Goal: Task Accomplishment & Management: Manage account settings

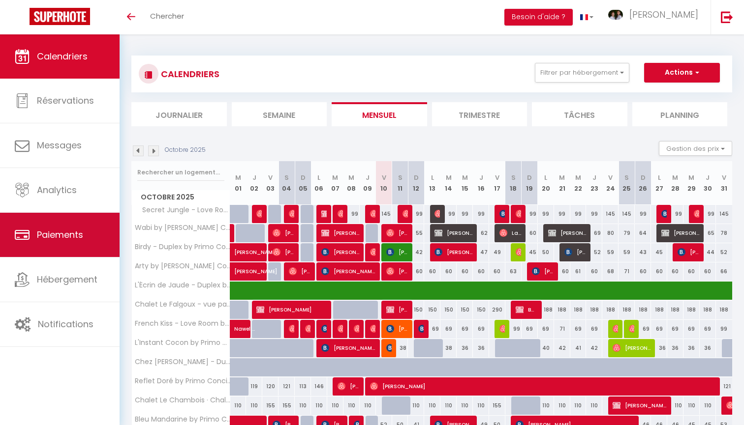
click at [71, 240] on span "Paiements" at bounding box center [60, 235] width 46 height 12
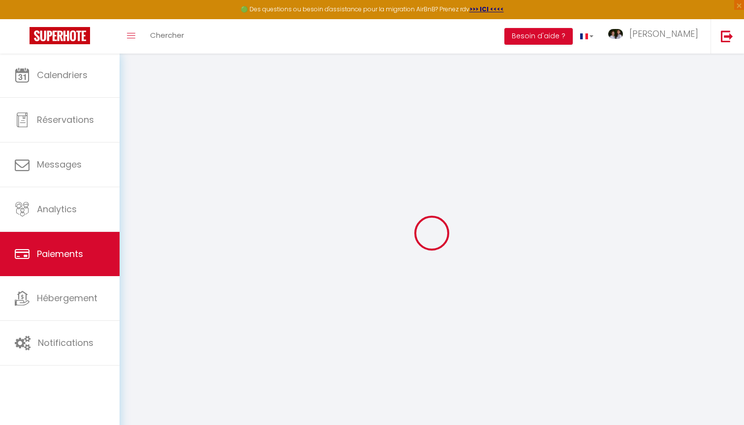
select select "2"
select select "0"
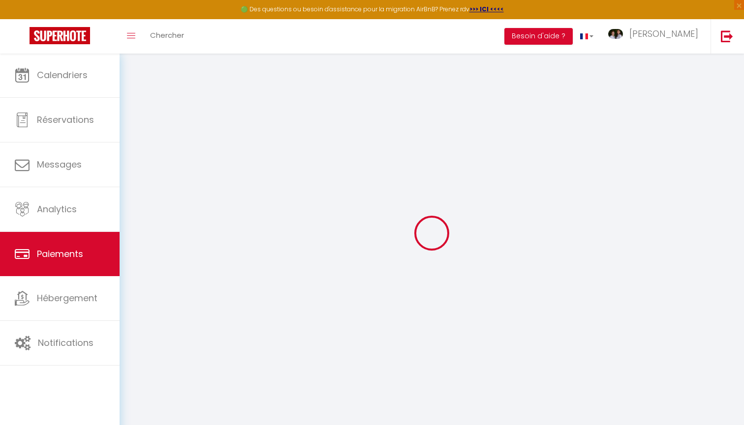
select select "0"
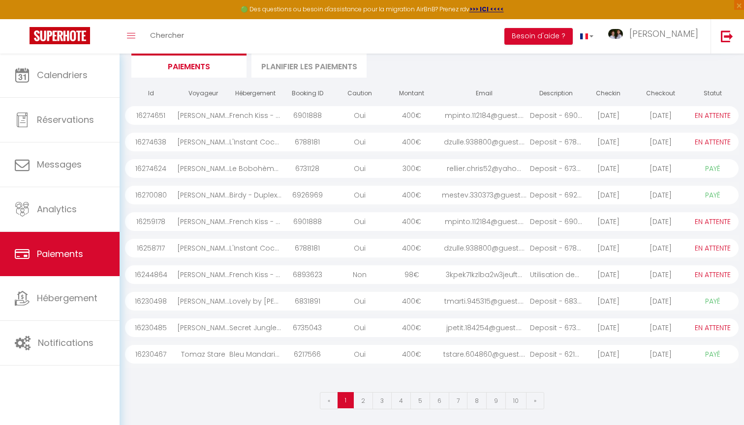
scroll to position [67, 0]
click at [365, 395] on link "2" at bounding box center [363, 401] width 20 height 17
click at [382, 401] on link "3" at bounding box center [381, 401] width 19 height 17
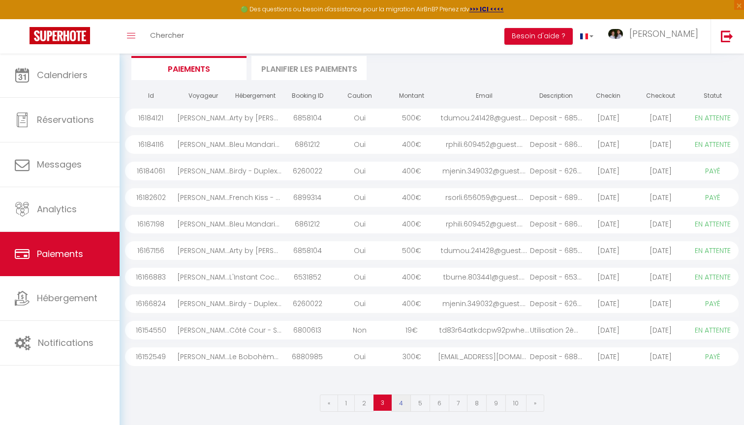
click at [401, 407] on link "4" at bounding box center [401, 403] width 20 height 17
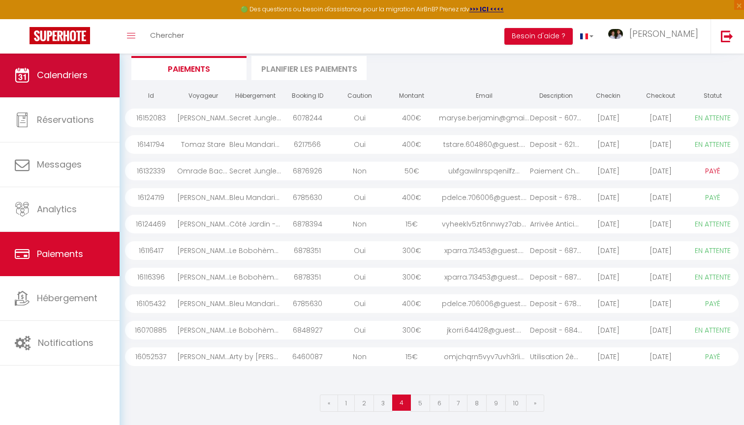
click at [70, 80] on span "Calendriers" at bounding box center [62, 75] width 51 height 12
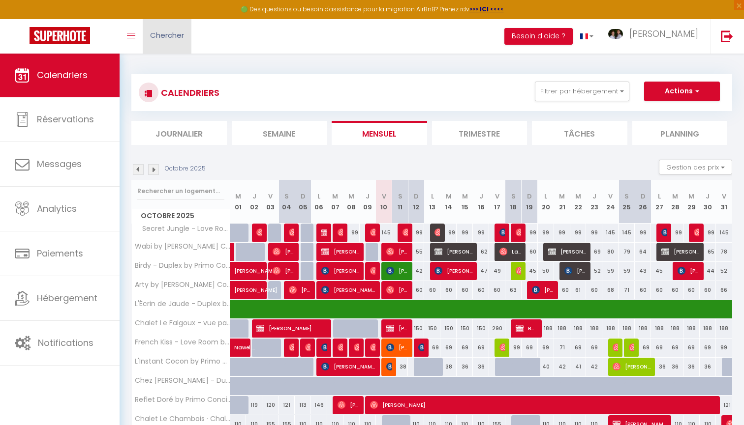
click at [173, 37] on span "Chercher" at bounding box center [167, 35] width 34 height 10
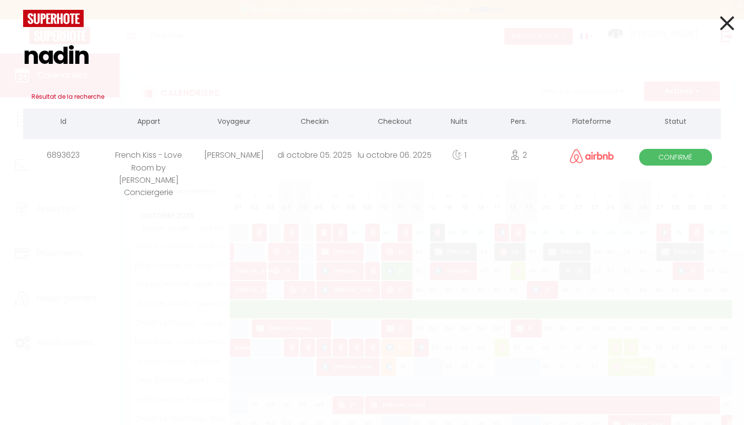
type input "nadin"
click at [227, 157] on div "Nadine Houmadi" at bounding box center [234, 155] width 80 height 32
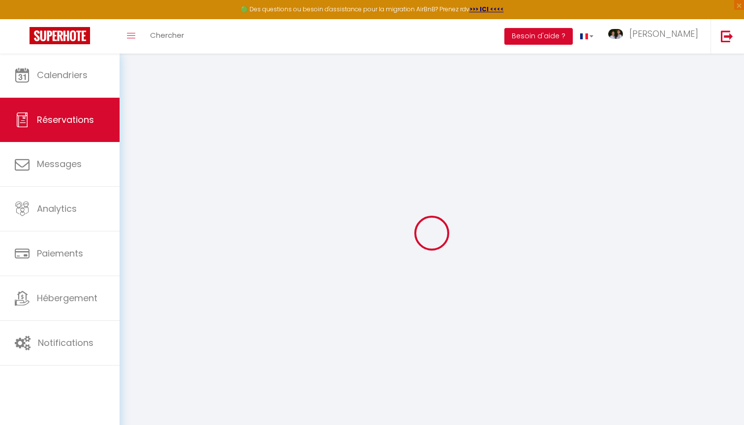
select select "0"
select select
checkbox input "false"
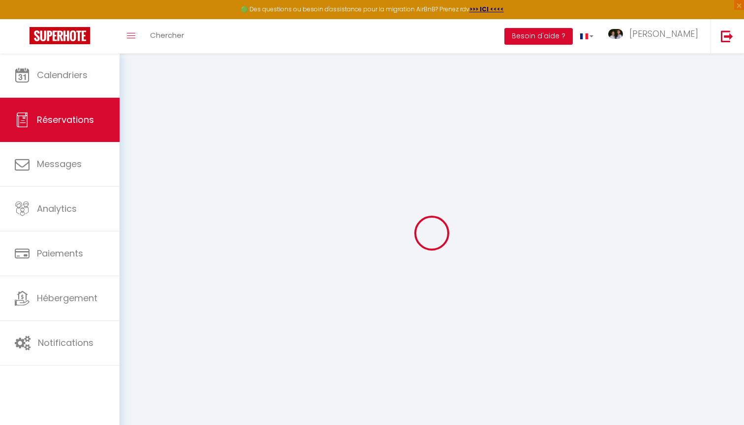
select select
checkbox input "false"
type textarea "Bonjour Melissa Merci pour votre accueil ! J’ai hâte de séjourner dans votre lo…"
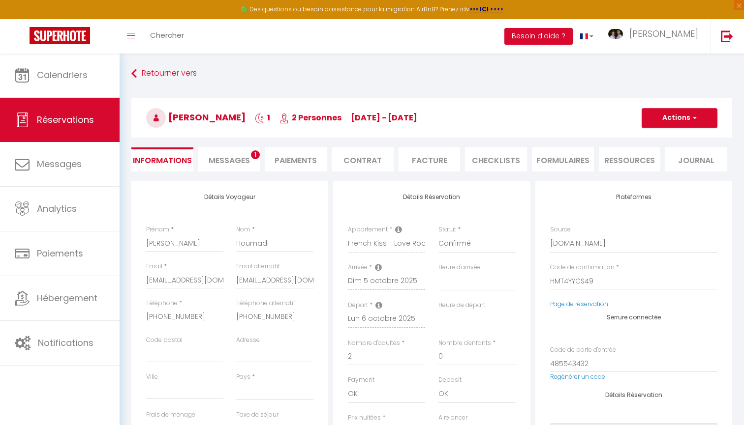
select select
type input "37"
type input "3.57"
select select
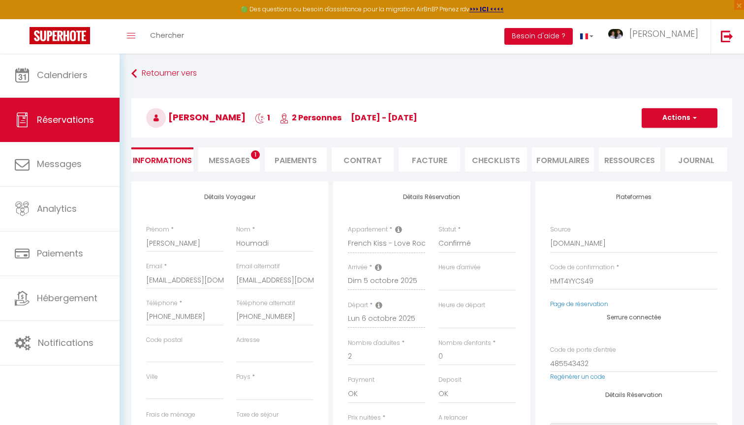
checkbox input "false"
select select
checkbox input "false"
select select "17:00"
select select "11:00"
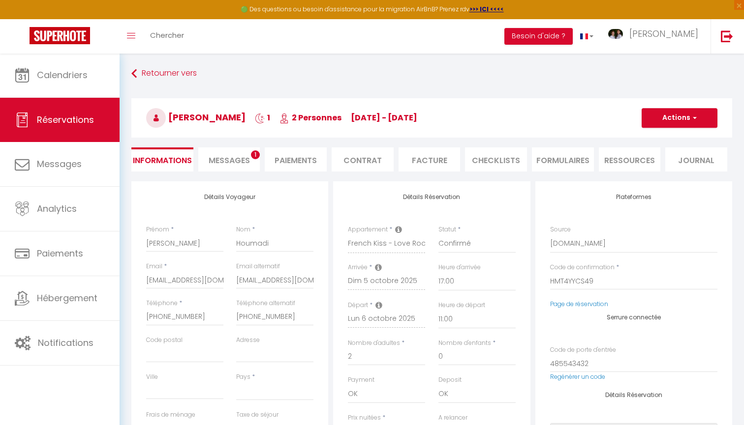
click at [435, 162] on li "Facture" at bounding box center [429, 160] width 62 height 24
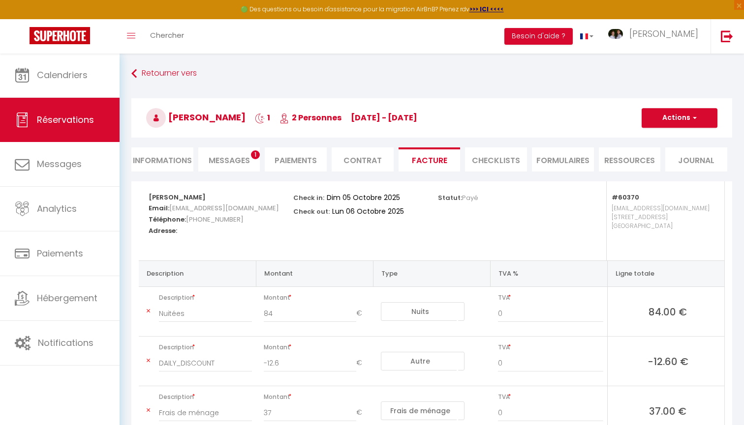
click at [291, 163] on li "Paiements" at bounding box center [296, 160] width 62 height 24
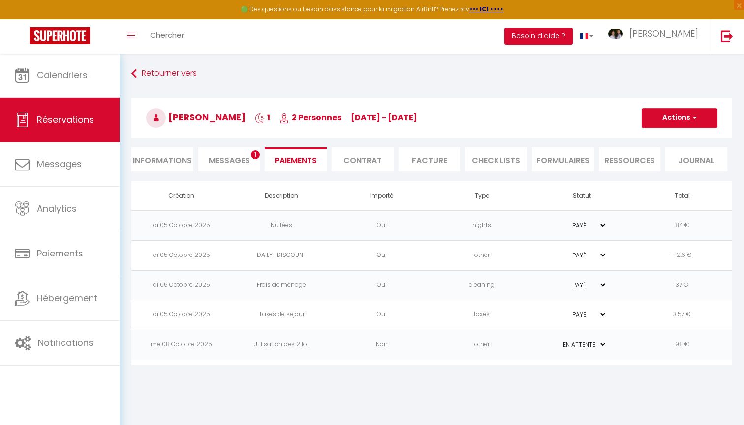
click at [167, 161] on li "Informations" at bounding box center [162, 160] width 62 height 24
select select
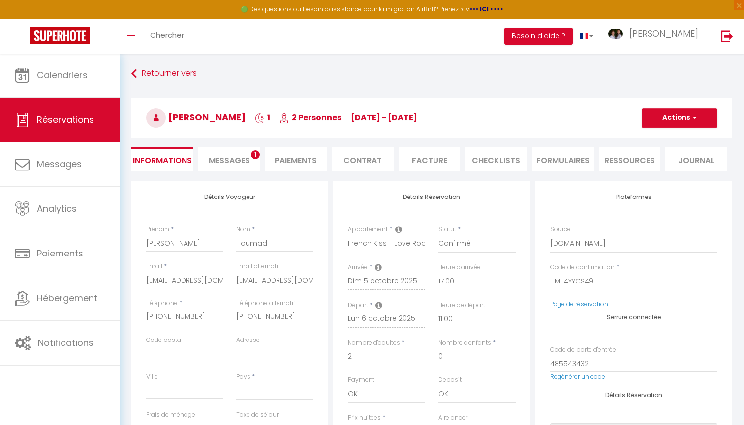
scroll to position [12, 0]
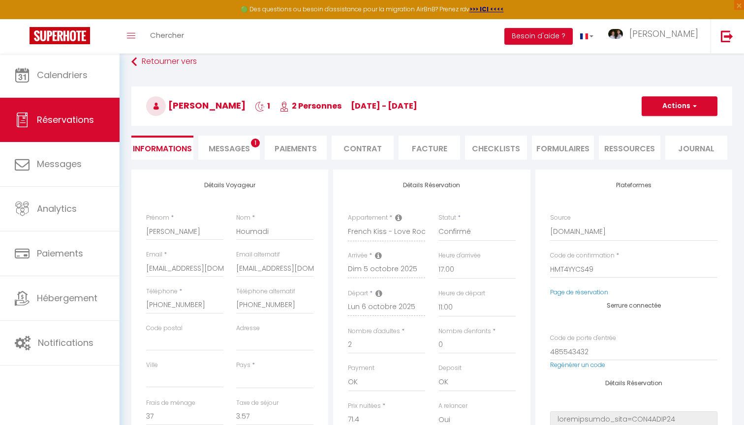
click at [214, 147] on span "Messages" at bounding box center [229, 148] width 41 height 11
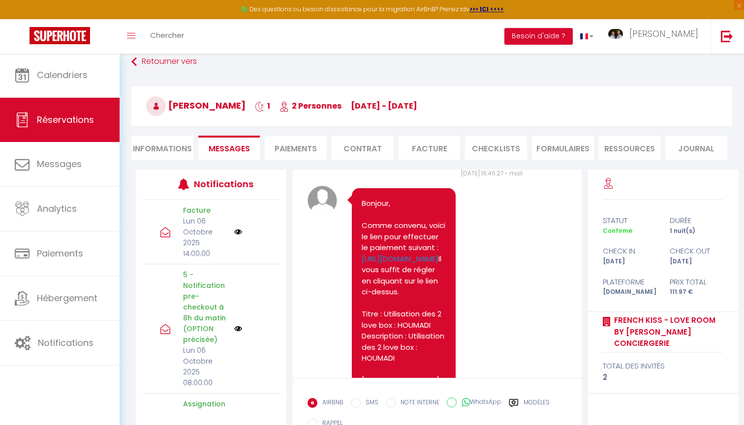
scroll to position [4017, 0]
click at [291, 147] on li "Paiements" at bounding box center [296, 148] width 62 height 24
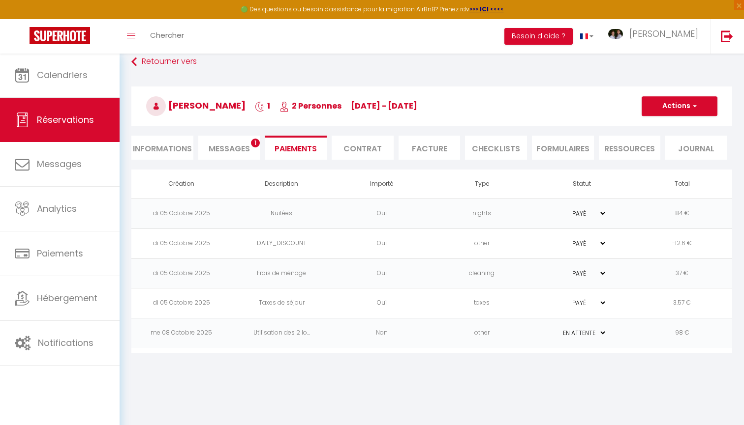
click at [207, 30] on div "Toggle menubar Chercher BUTTON Besoin d'aide ? Mélissa Paramètres Équipe" at bounding box center [403, 36] width 665 height 34
click at [172, 30] on span "Chercher" at bounding box center [167, 35] width 34 height 10
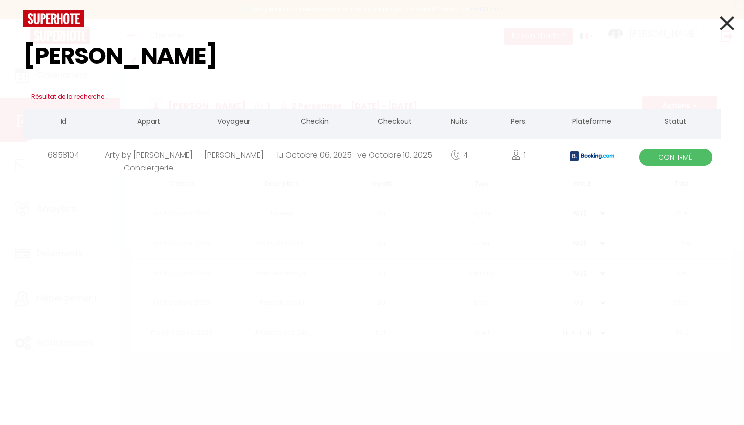
type input "tom dumouli"
click at [264, 152] on div "TOM DUMOULIN" at bounding box center [234, 155] width 80 height 32
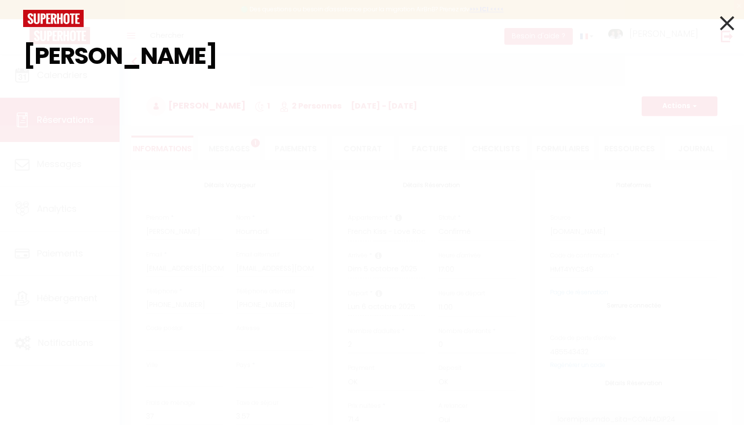
select select
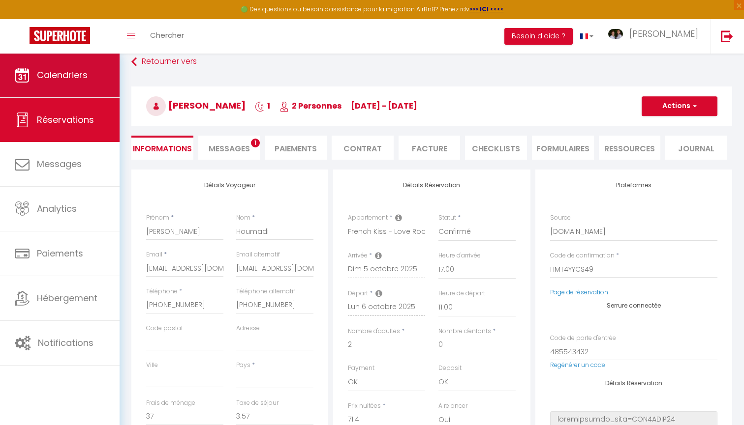
click at [73, 78] on span "Calendriers" at bounding box center [62, 75] width 51 height 12
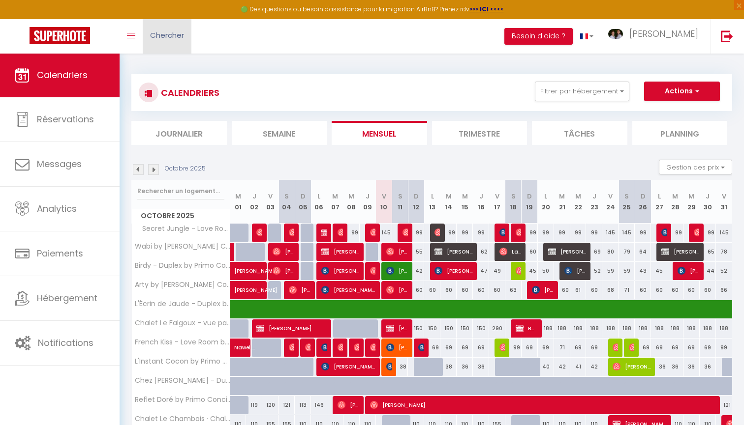
click at [181, 33] on span "Chercher" at bounding box center [167, 35] width 34 height 10
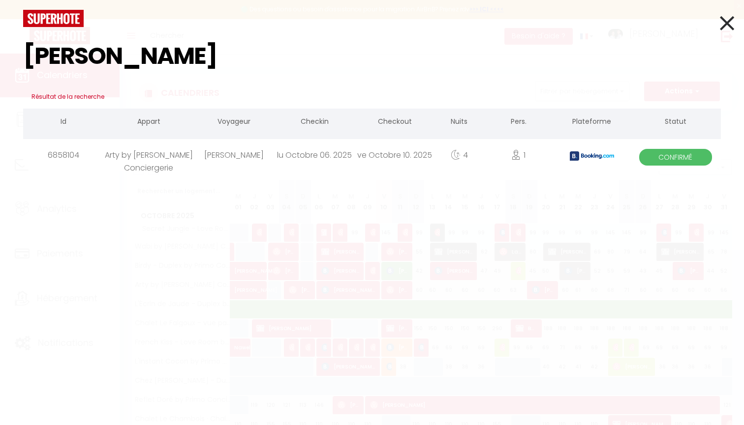
type input "tom dumoulin"
click at [246, 161] on div "TOM DUMOULIN" at bounding box center [234, 155] width 80 height 32
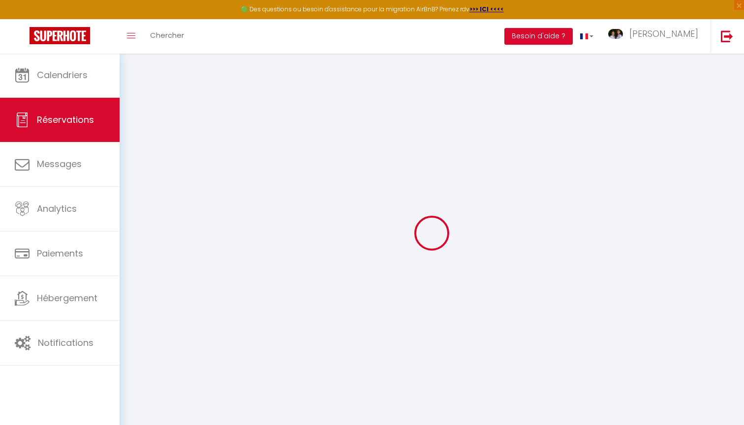
type input "TOM"
type input "DUMOULIN"
type input "tdumou.241428@guest.booking.com"
type input "tomdumoulin@carbure-technologies.fr"
type input "+33685690971"
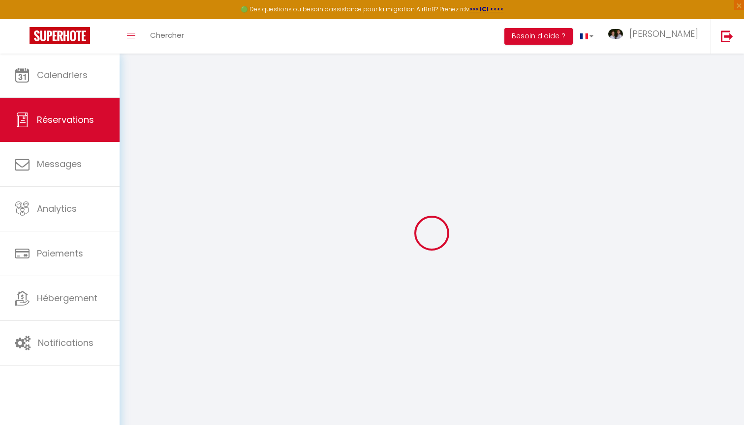
type input "+33685690971"
select select "FR"
type input "86.36"
type input "7.34"
select select "51388"
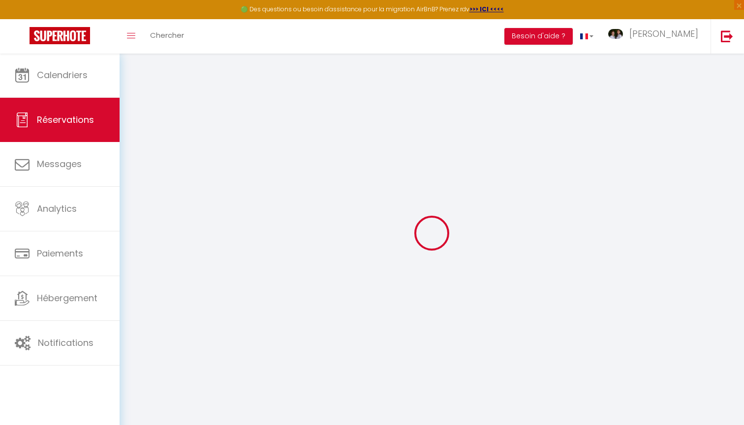
select select "1"
select select
type input "1"
select select "12"
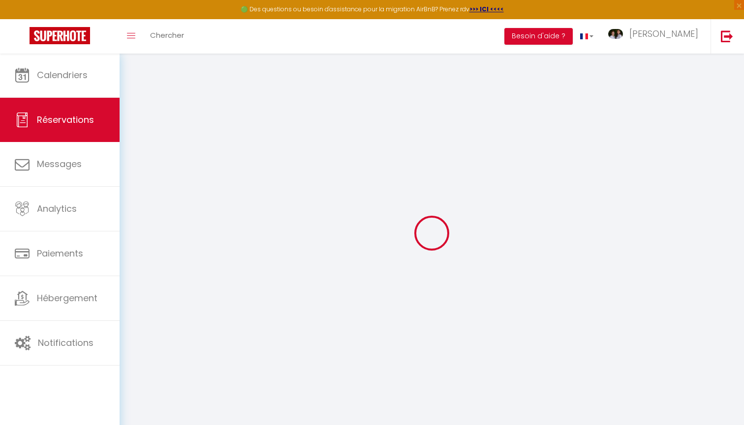
select select "15"
type input "449"
checkbox input "false"
type input "0"
select select "2"
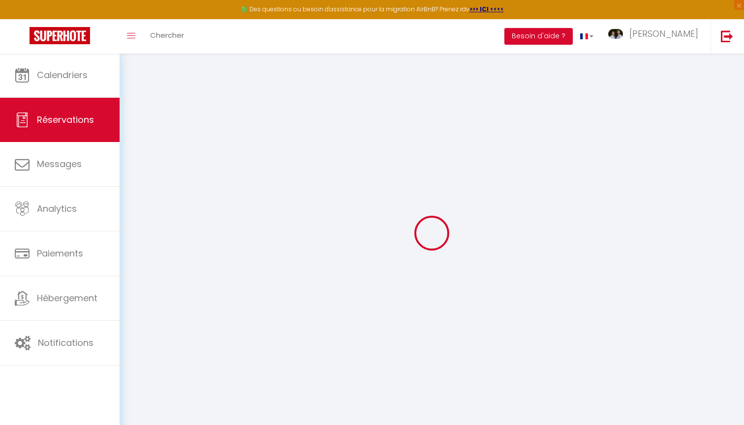
type input "0"
select select
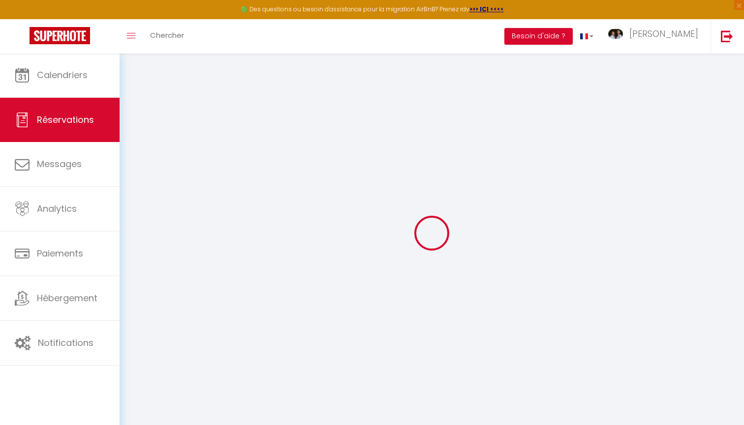
checkbox input "false"
select select
checkbox input "false"
select select
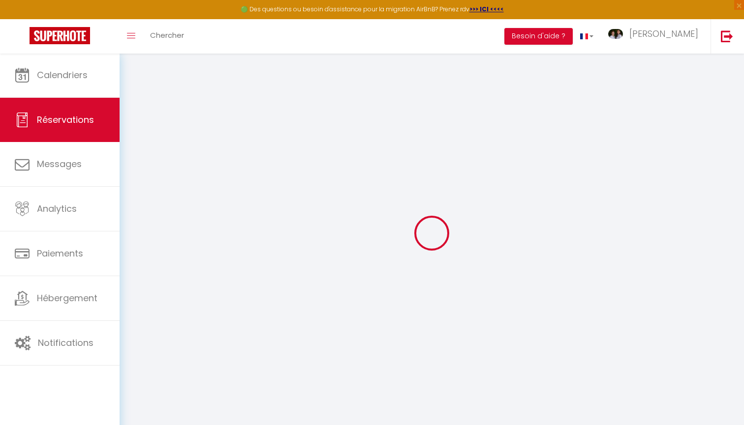
select select
checkbox input "false"
type textarea "** THIS RESERVATION HAS BEEN PRE-PAID ** Je voyage pour affaires et il est poss…"
type personnes\)1 "1 grand lit"
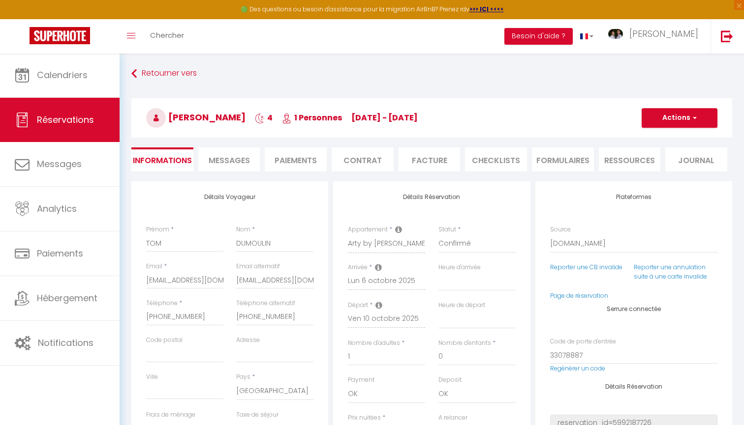
type input "59"
type input "16"
select select
checkbox input "false"
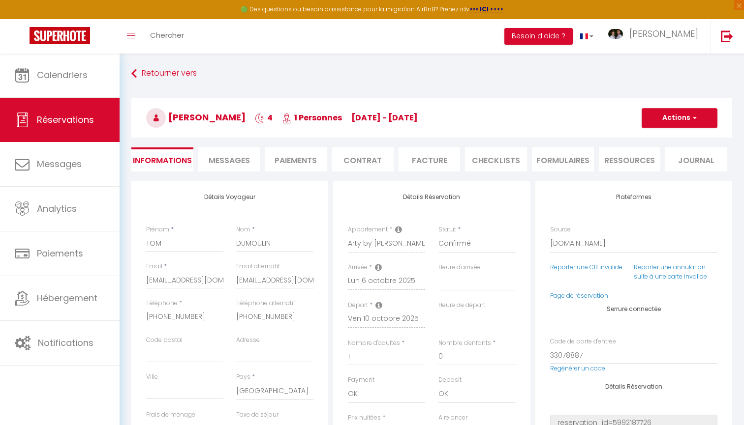
select select "21:30"
select select "07:00"
click at [365, 170] on li "Contrat" at bounding box center [362, 160] width 62 height 24
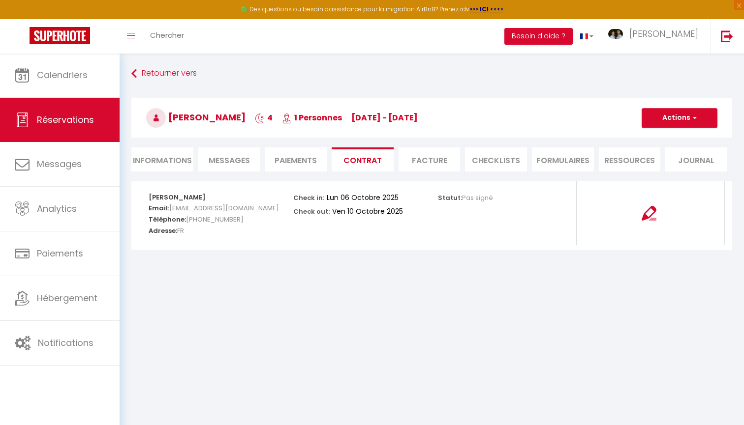
click at [438, 161] on li "Facture" at bounding box center [429, 160] width 62 height 24
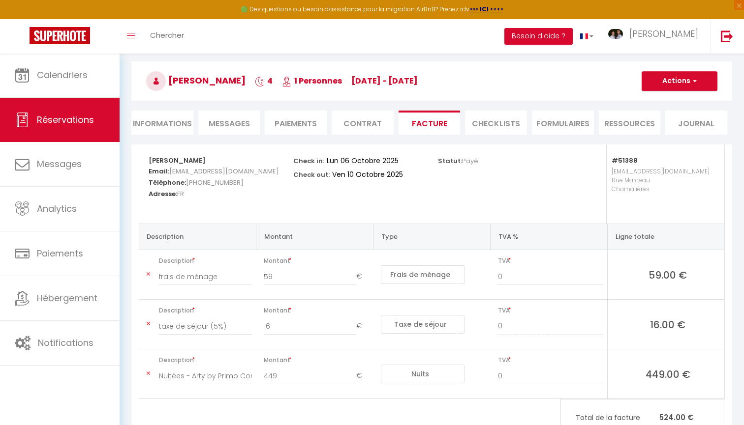
scroll to position [40, 0]
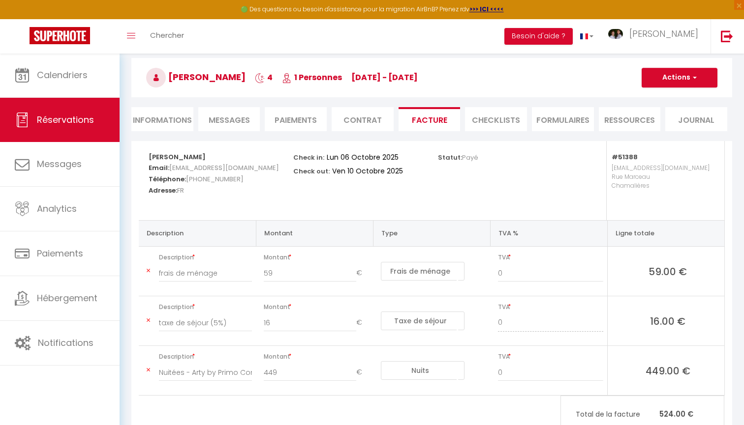
click at [241, 121] on span "Messages" at bounding box center [229, 120] width 41 height 11
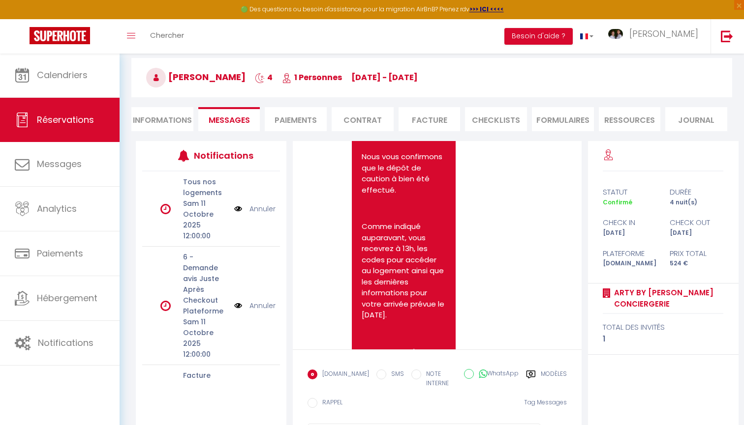
scroll to position [2297, 0]
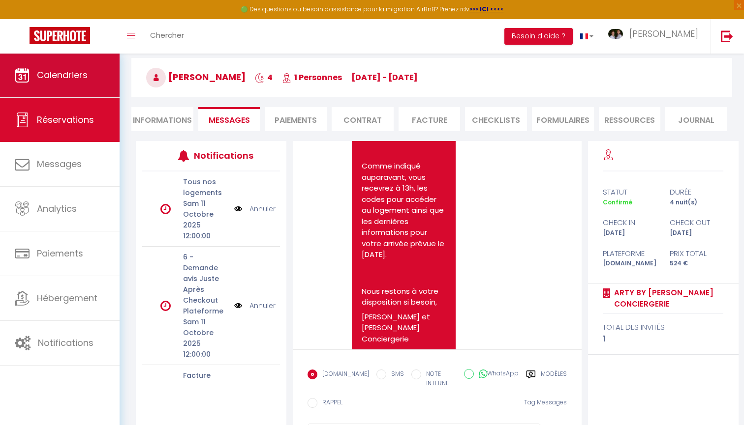
click at [76, 81] on span "Calendriers" at bounding box center [62, 75] width 51 height 12
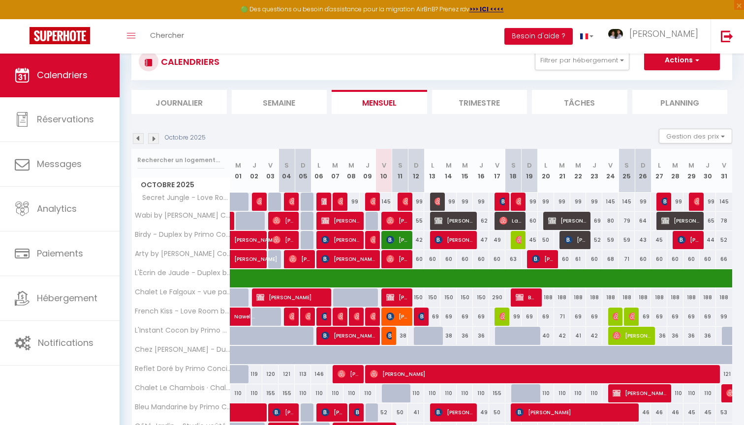
scroll to position [39, 0]
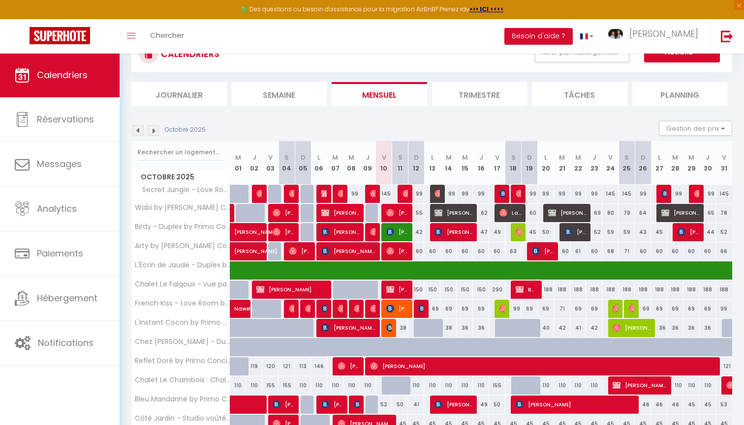
click at [342, 256] on span "TOM DUMOULIN" at bounding box center [348, 251] width 54 height 19
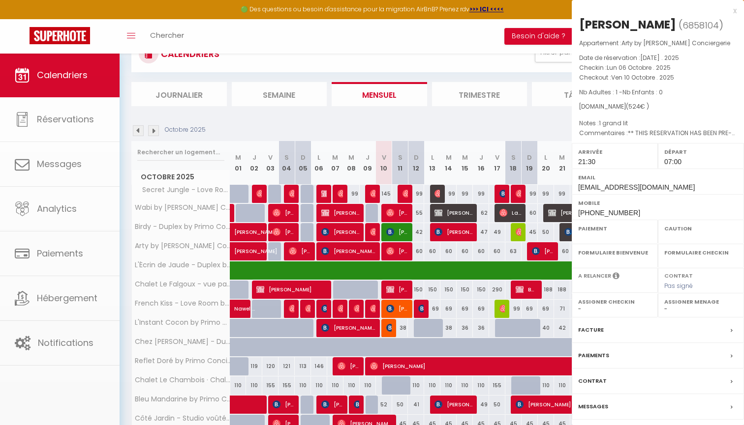
select select "OK"
select select "1"
select select "0"
select select "1"
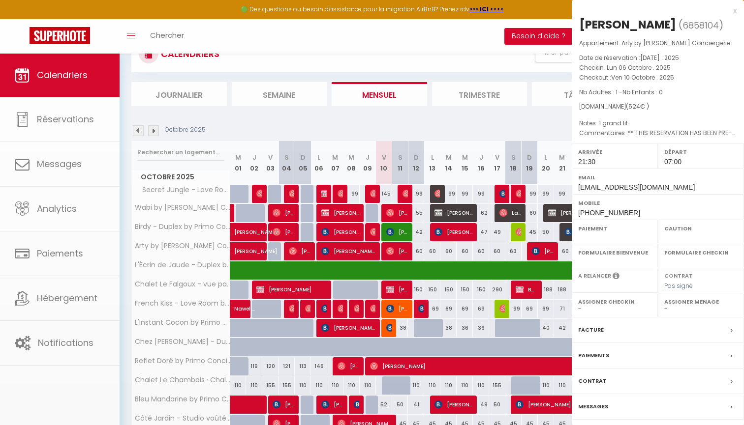
select select
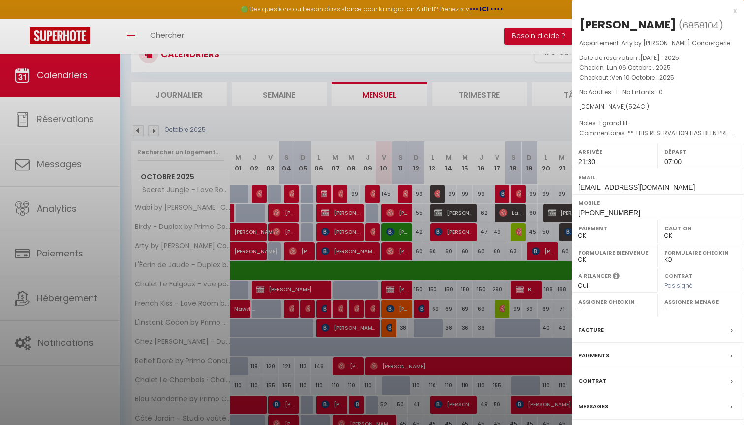
select select "46856"
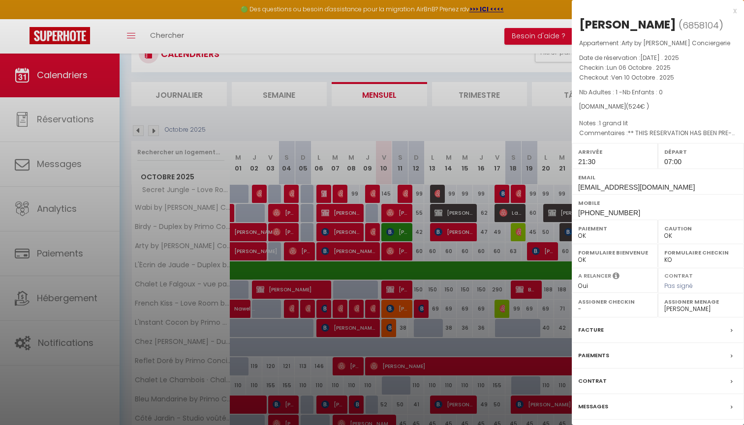
click at [439, 72] on div at bounding box center [372, 212] width 744 height 425
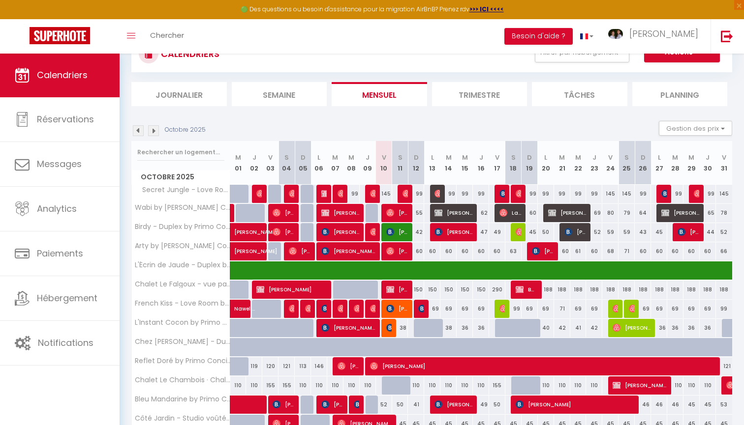
click at [360, 254] on span "TOM DUMOULIN" at bounding box center [348, 251] width 54 height 19
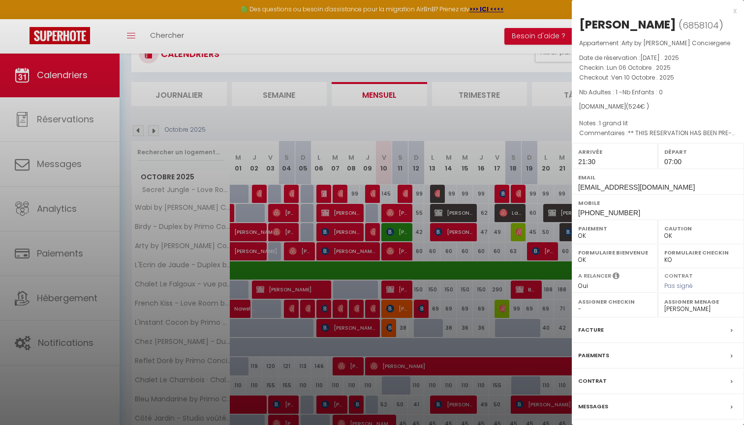
click at [597, 326] on label "Facture" at bounding box center [591, 330] width 26 height 10
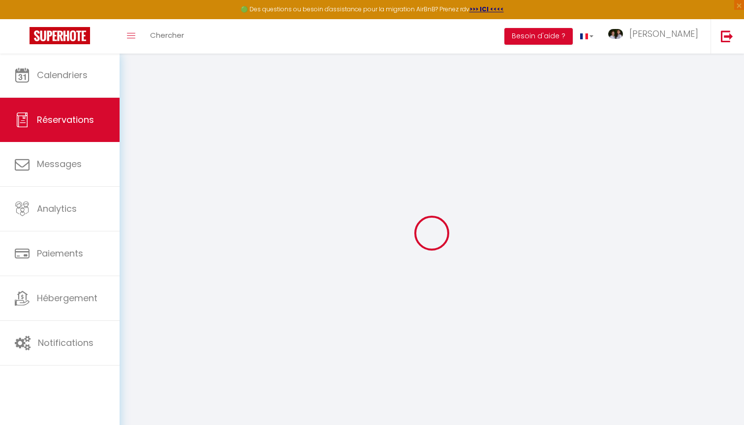
select select "cleaning"
select select "taxes"
select select
checkbox input "false"
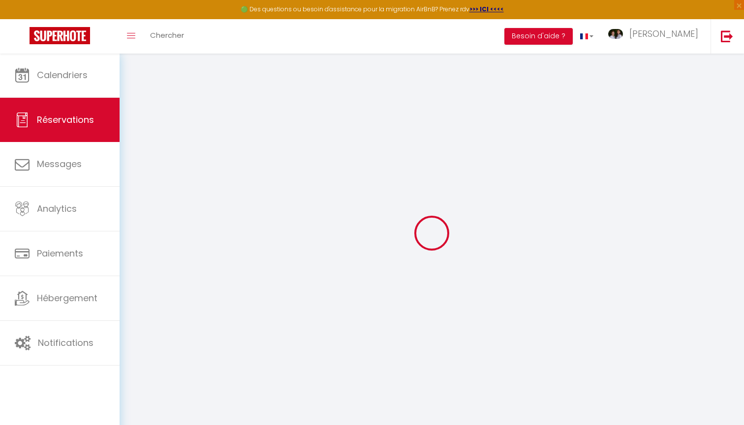
type textarea "** THIS RESERVATION HAS BEEN PRE-PAID ** Je voyage pour affaires et il est poss…"
type personnes\)1 "1 grand lit"
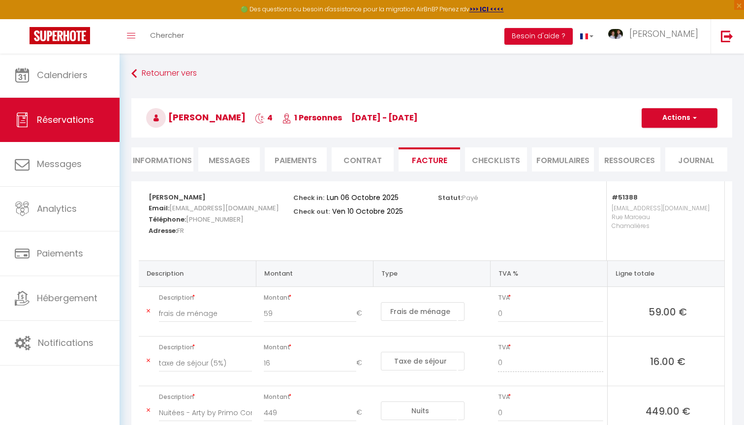
click at [667, 121] on button "Actions" at bounding box center [679, 118] width 76 height 20
click at [668, 150] on link "Aperçu et éditer" at bounding box center [671, 152] width 83 height 13
click at [659, 119] on button "Actions" at bounding box center [679, 118] width 76 height 20
click at [660, 137] on link "Enregistrer" at bounding box center [671, 139] width 83 height 13
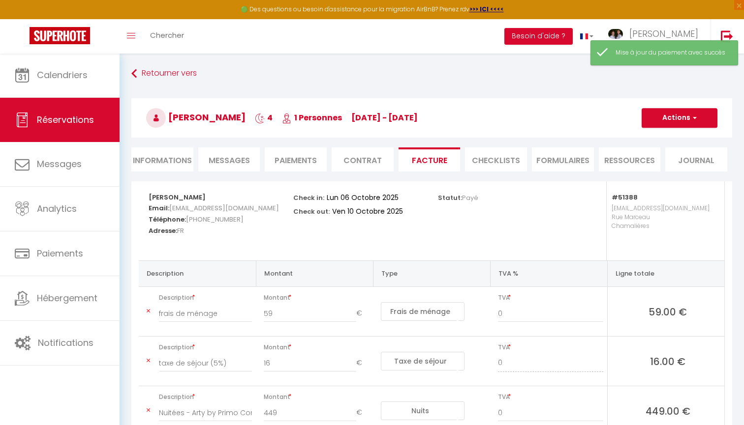
click at [662, 111] on button "Actions" at bounding box center [679, 118] width 76 height 20
click at [672, 151] on link "Aperçu et éditer" at bounding box center [671, 152] width 83 height 13
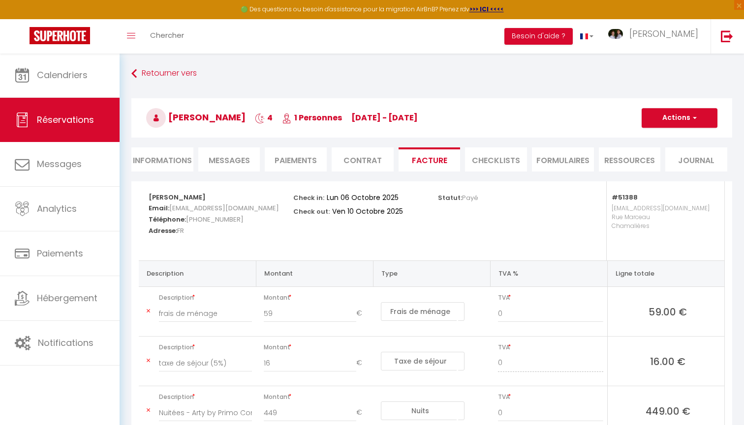
click at [661, 123] on button "Actions" at bounding box center [679, 118] width 76 height 20
click at [671, 155] on link "Aperçu et éditer" at bounding box center [671, 152] width 83 height 13
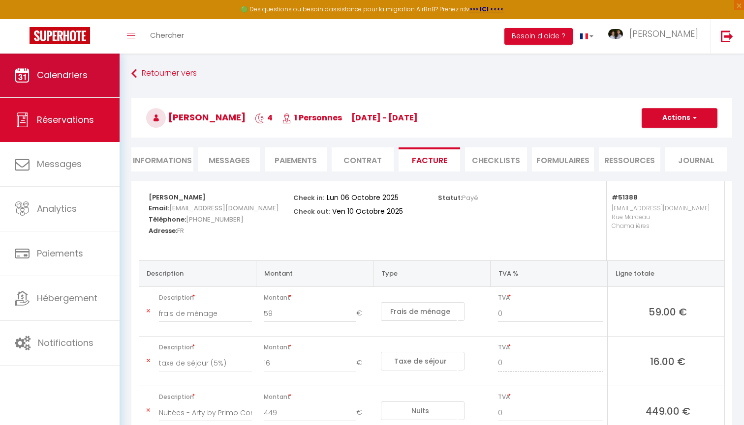
click at [77, 65] on link "Calendriers" at bounding box center [60, 75] width 120 height 44
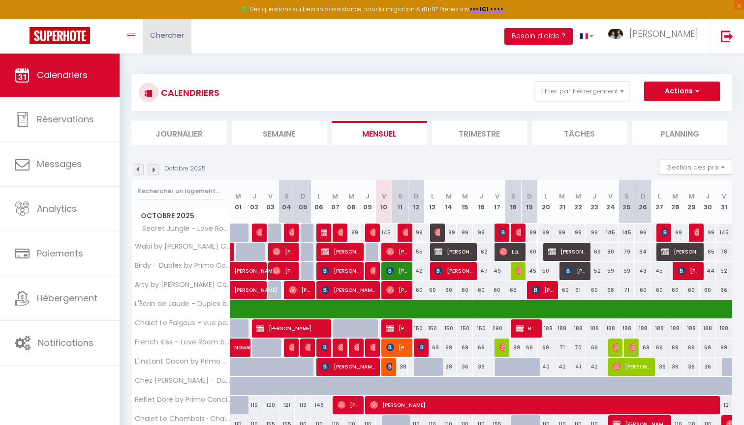
click at [164, 39] on span "Chercher" at bounding box center [167, 35] width 34 height 10
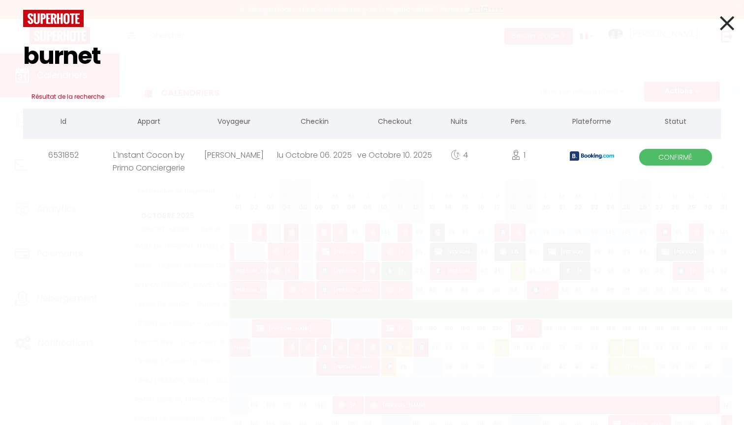
type input "burnet"
click at [275, 160] on div "lu Octobre 06. 2025" at bounding box center [314, 155] width 80 height 32
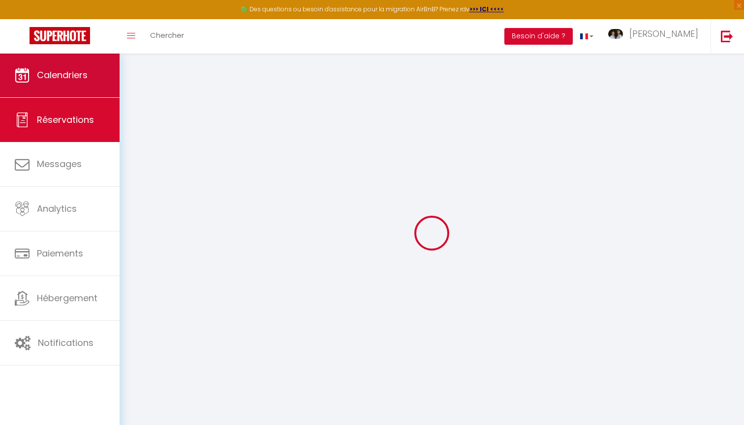
click at [77, 77] on span "Calendriers" at bounding box center [62, 75] width 51 height 12
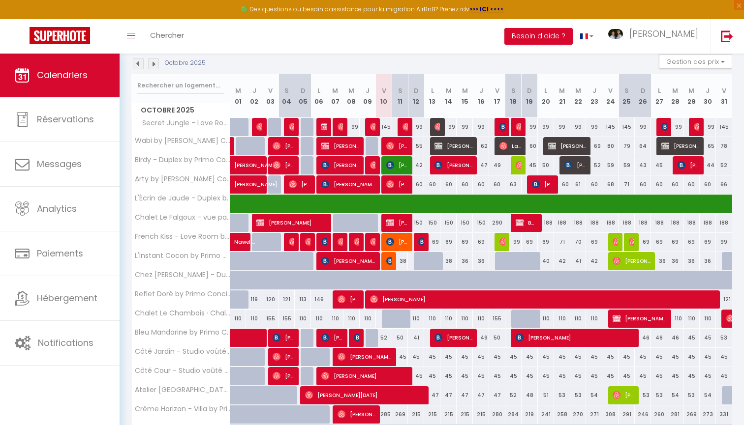
scroll to position [106, 0]
click at [363, 255] on span "Thomas Burnet" at bounding box center [348, 261] width 54 height 19
select select "OK"
select select "1"
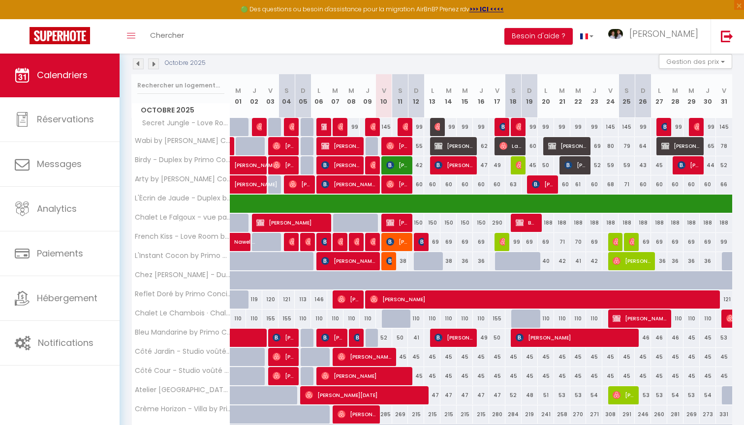
select select "0"
select select "1"
select select
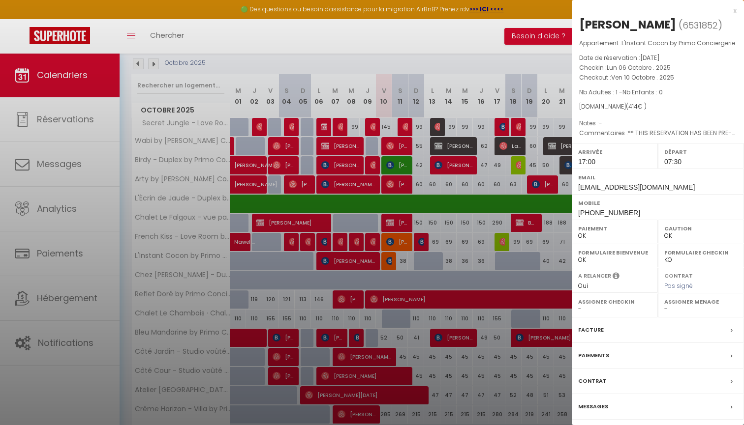
select select "46856"
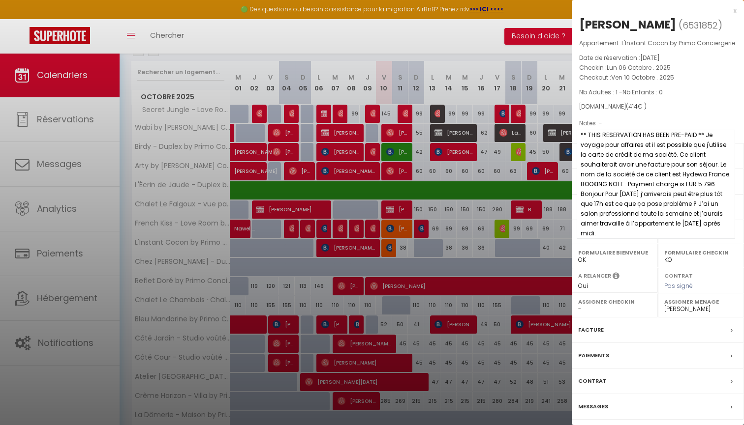
scroll to position [119, 0]
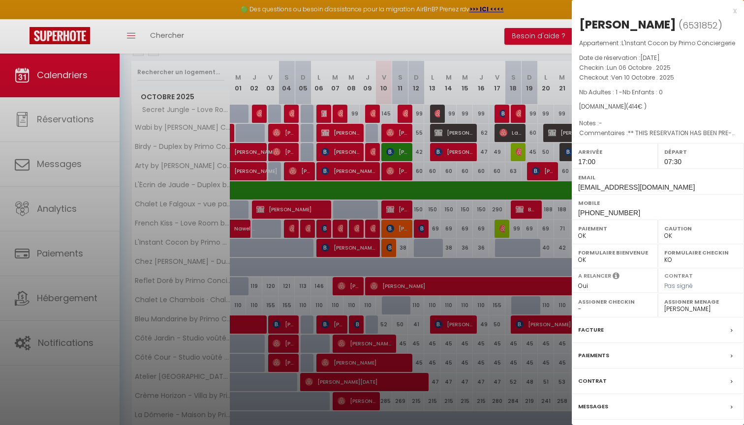
click at [372, 244] on div at bounding box center [372, 212] width 744 height 425
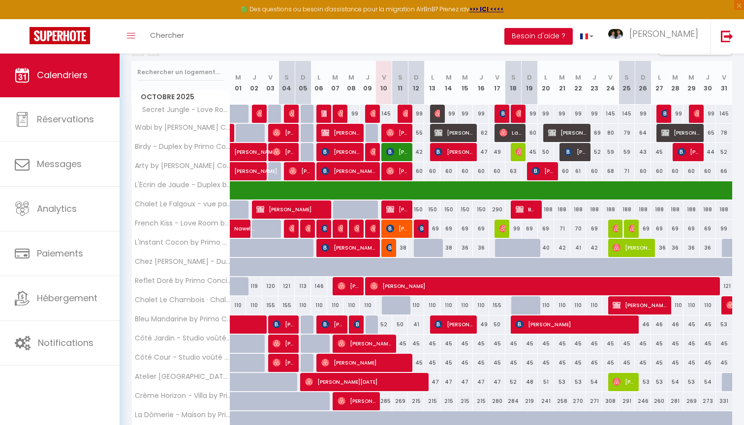
click at [357, 247] on body "🟢 Des questions ou besoin d'assistance pour la migration AirBnB? Prenez rdv >>>…" at bounding box center [372, 231] width 744 height 595
click at [359, 246] on span "Thomas Burnet" at bounding box center [348, 248] width 54 height 19
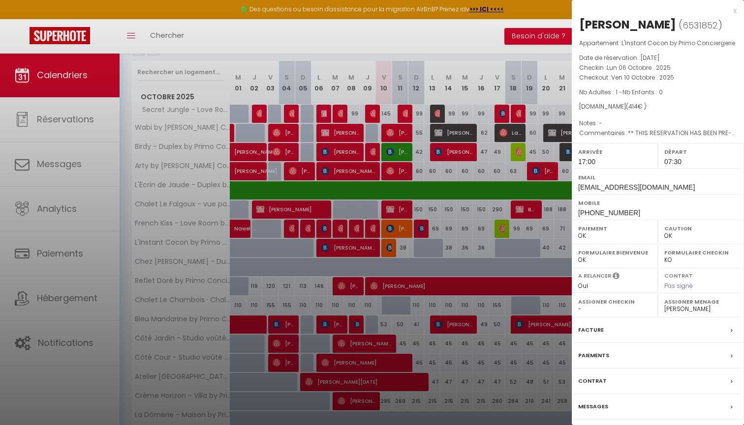
click at [597, 330] on label "Facture" at bounding box center [591, 330] width 26 height 10
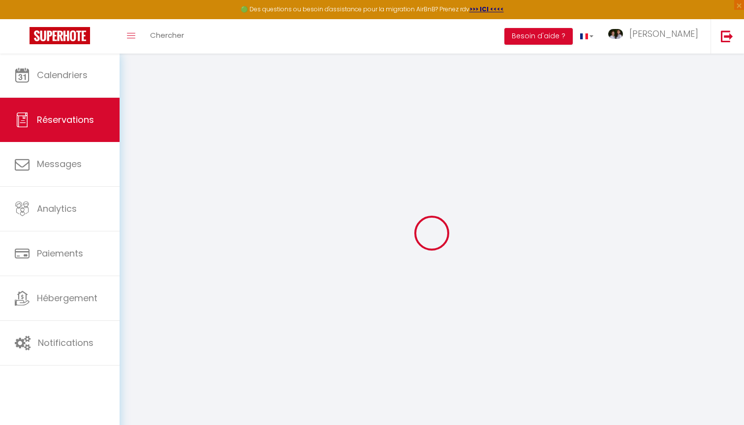
select select
checkbox input "false"
select select
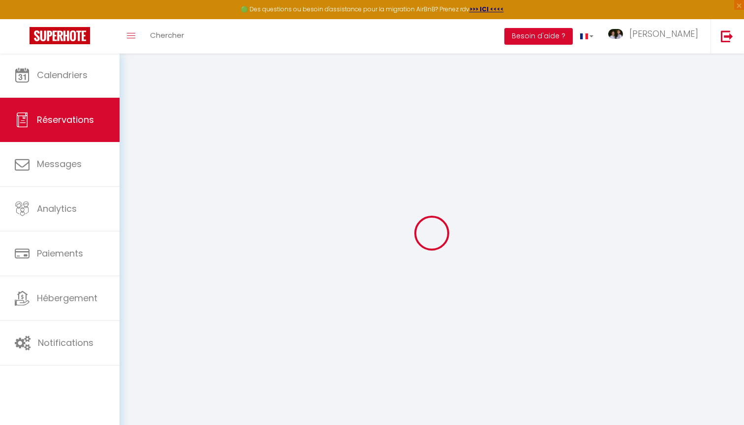
checkbox input "false"
type textarea "** THIS RESERVATION HAS BEEN PRE-PAID ** Je voyage pour affaires et il est poss…"
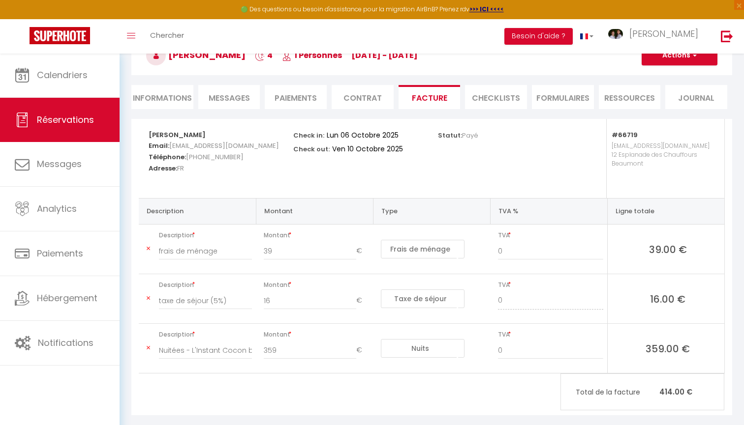
scroll to position [63, 0]
click at [664, 62] on button "Actions" at bounding box center [679, 55] width 76 height 20
click at [658, 89] on link "Aperçu et éditer" at bounding box center [671, 89] width 83 height 13
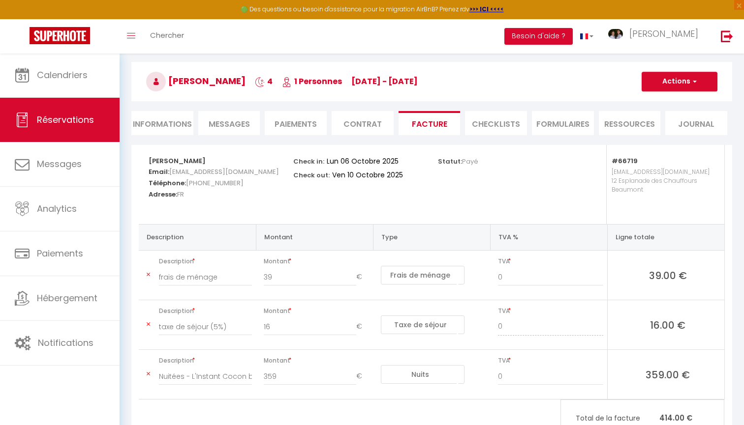
scroll to position [35, 0]
click at [674, 84] on button "Actions" at bounding box center [679, 83] width 76 height 20
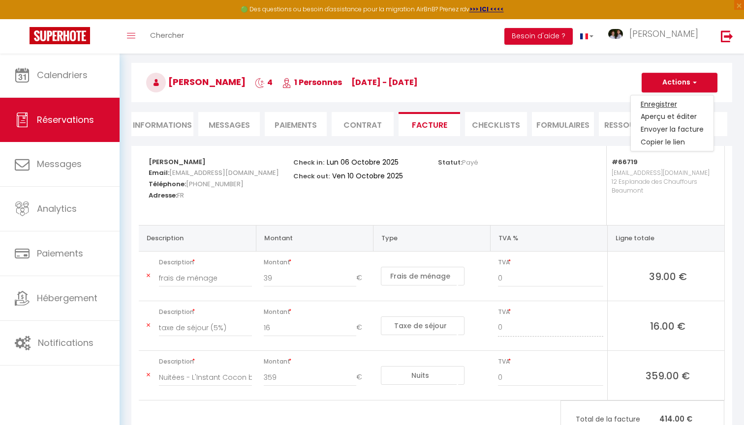
click at [662, 102] on link "Enregistrer" at bounding box center [671, 104] width 83 height 13
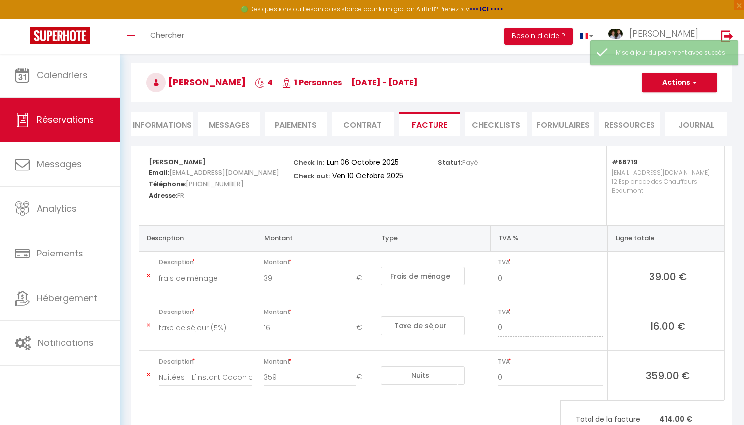
click at [668, 84] on button "Actions" at bounding box center [679, 83] width 76 height 20
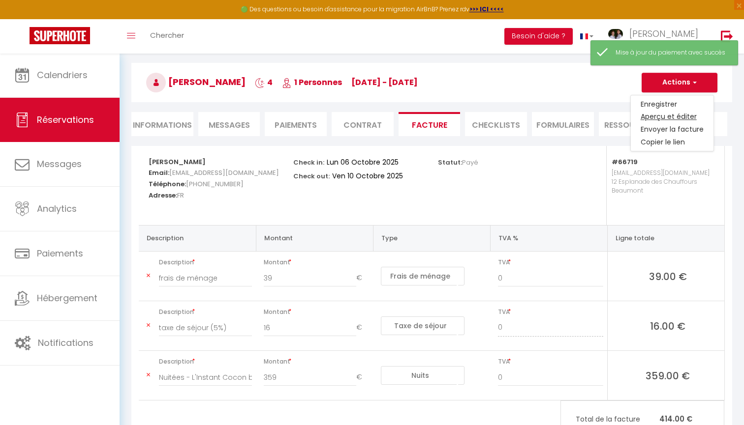
click at [664, 117] on link "Aperçu et éditer" at bounding box center [671, 117] width 83 height 13
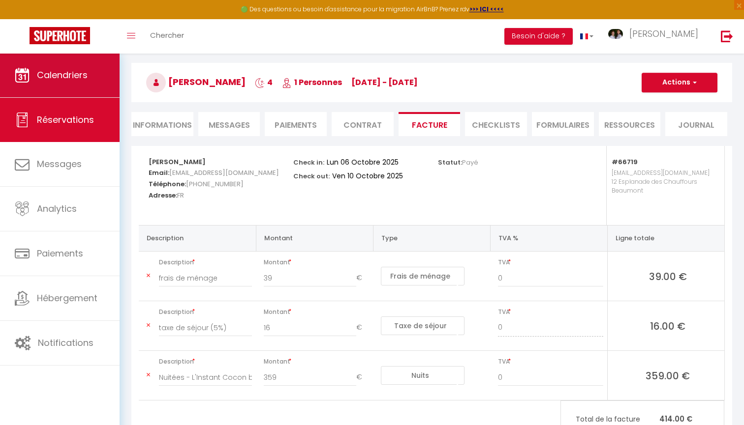
click at [100, 71] on link "Calendriers" at bounding box center [60, 75] width 120 height 44
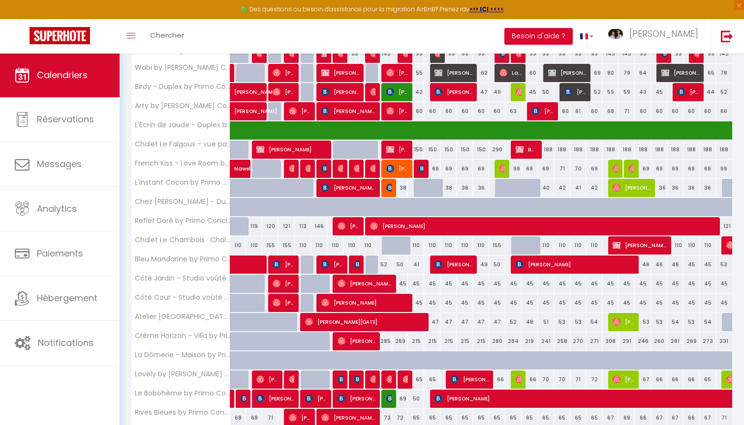
scroll to position [188, 0]
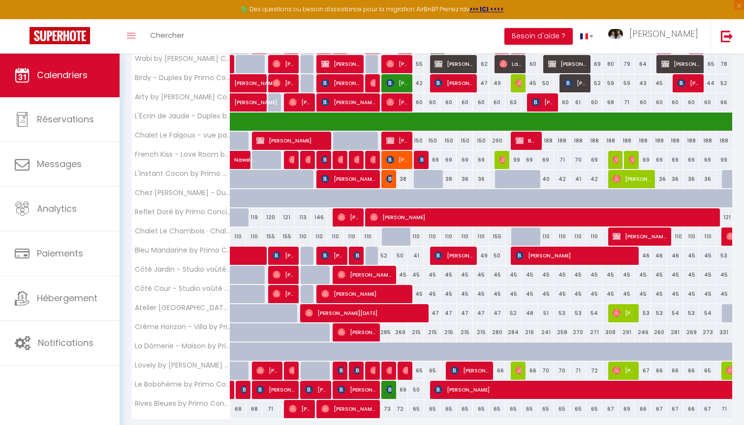
click at [333, 255] on span "ROMEIRA PHILIPPE" at bounding box center [332, 255] width 22 height 19
select select "OK"
select select "1"
select select "0"
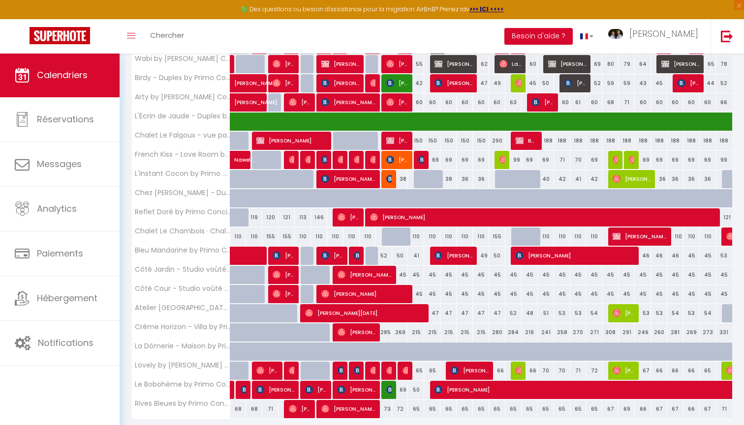
select select "1"
select select
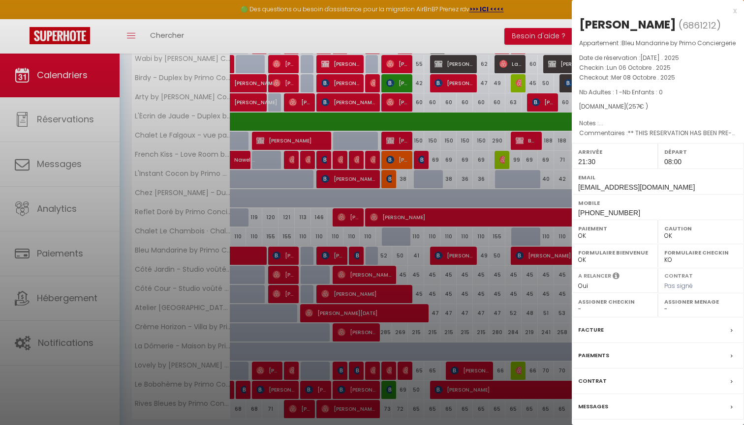
click at [359, 261] on div at bounding box center [372, 212] width 744 height 425
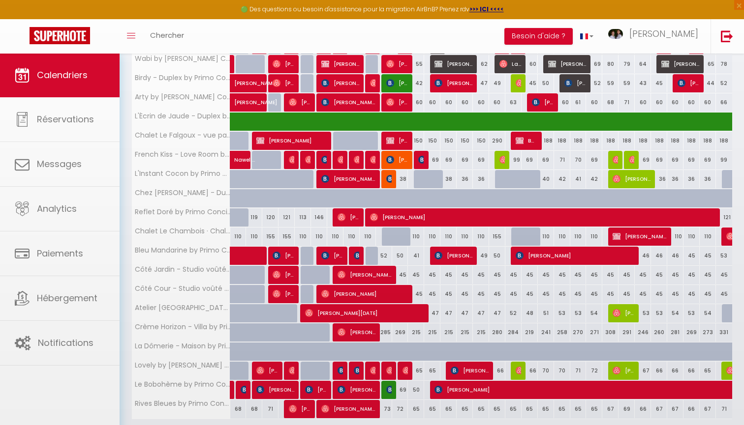
click at [354, 252] on body "🟢 Des questions ou besoin d'assistance pour la migration AirBnB? Prenez rdv >>>…" at bounding box center [372, 162] width 744 height 595
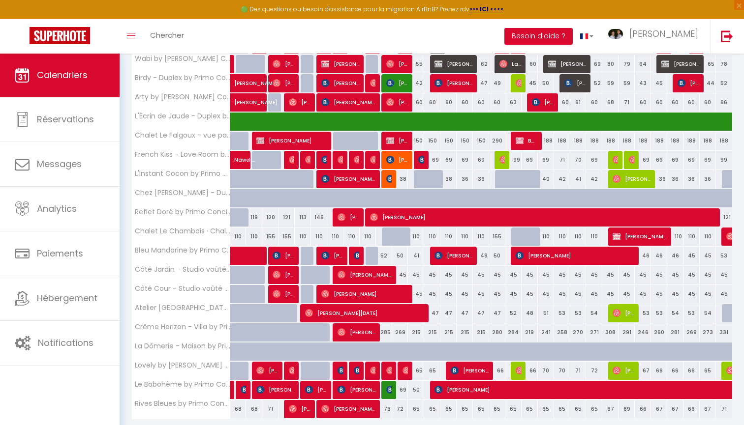
click at [358, 254] on img at bounding box center [358, 256] width 8 height 8
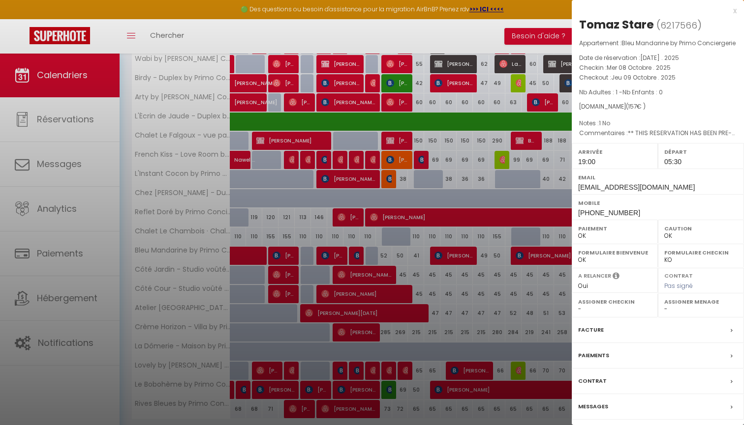
click at [591, 331] on label "Facture" at bounding box center [591, 330] width 26 height 10
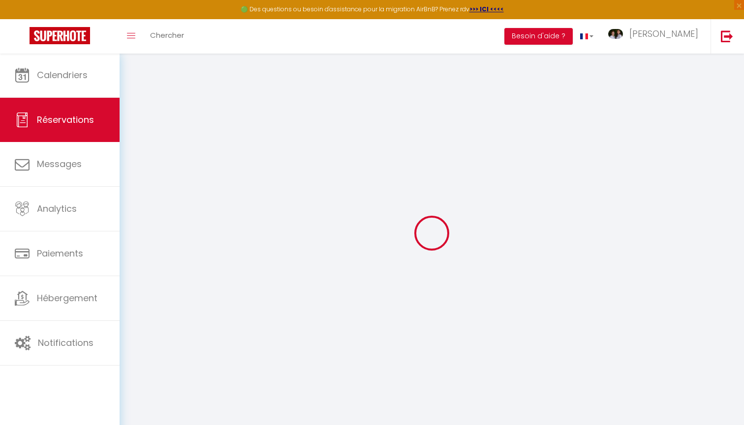
select select "cleaning"
select select "taxes"
select select
checkbox input "false"
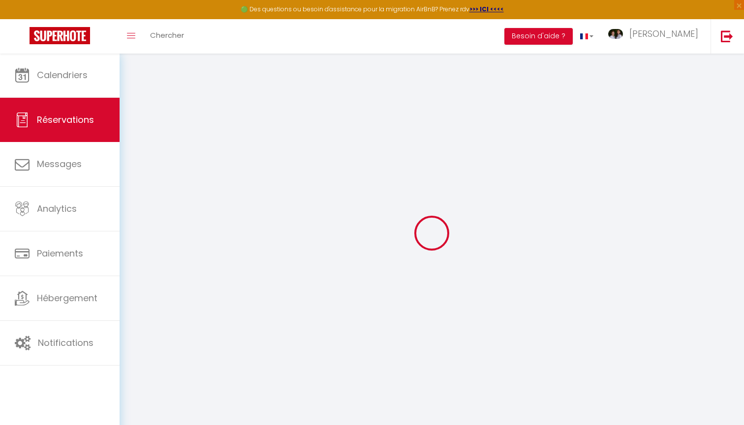
type textarea "** THIS RESERVATION HAS BEEN PRE-PAID ** 0 airport shuttle, october 9t, at 5:00…"
type personnes\)1 "1 No"
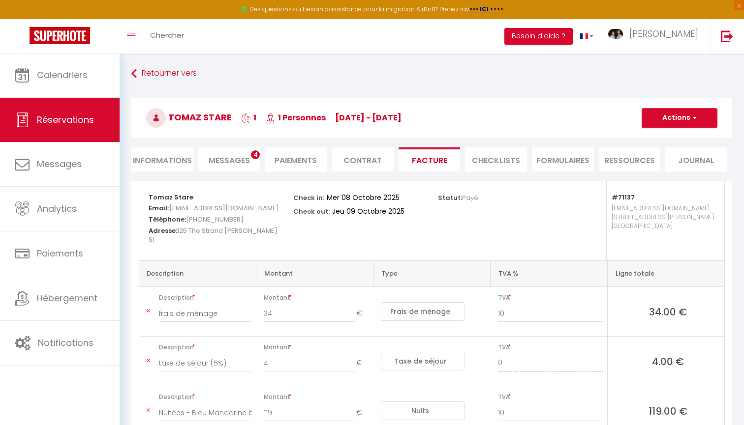
click at [662, 118] on button "Actions" at bounding box center [679, 118] width 76 height 20
click at [662, 152] on link "Aperçu et éditer" at bounding box center [671, 152] width 83 height 13
click at [673, 115] on button "Actions" at bounding box center [679, 118] width 76 height 20
click at [668, 139] on link "Enregistrer" at bounding box center [671, 139] width 83 height 13
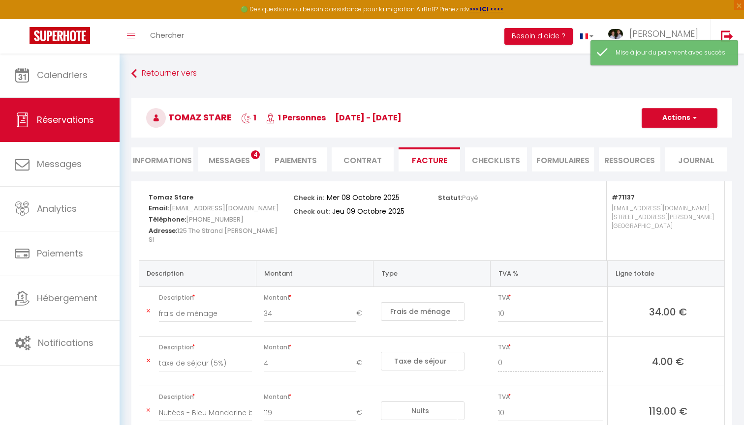
click at [656, 120] on button "Actions" at bounding box center [679, 118] width 76 height 20
click at [661, 154] on link "Aperçu et éditer" at bounding box center [671, 152] width 83 height 13
click at [670, 123] on button "Actions" at bounding box center [679, 118] width 76 height 20
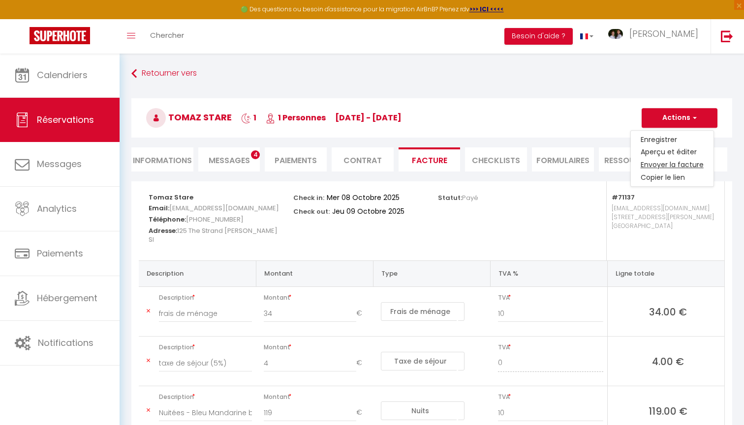
click at [676, 164] on link "Envoyer la facture" at bounding box center [671, 165] width 83 height 13
type input "tstare.604860@guest.booking.com"
type input "Your invoice 6217566 - Bleu Mandarine by Primo Conciergerie"
type textarea "Hi, Here is the link to download your invoice: https://superhote.com/applink/in…"
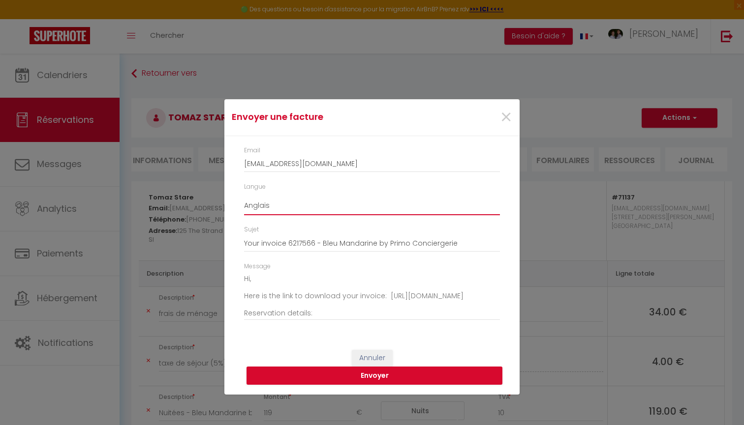
select select "fr"
type input "Votre facture 6217566 - Bleu Mandarine by Primo Conciergerie"
click at [288, 283] on textarea "Bonjour, Voici le lien pour télécharger votre facture : https://superhote.com/a…" at bounding box center [372, 296] width 256 height 50
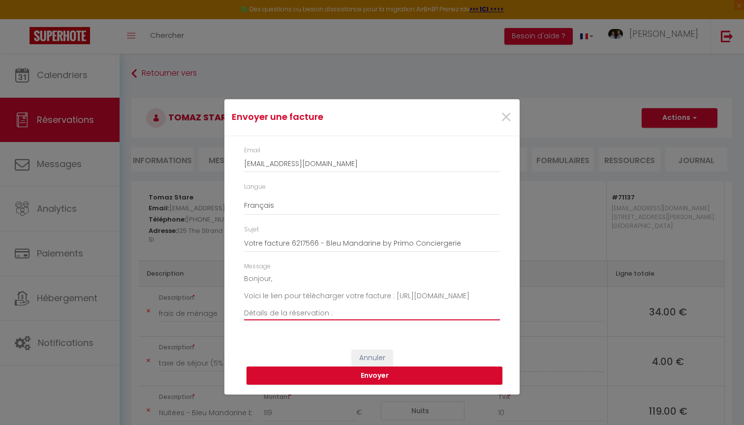
click at [324, 311] on textarea "Bonjour, Voici le lien pour télécharger votre facture : https://superhote.com/a…" at bounding box center [372, 296] width 256 height 50
click at [308, 298] on textarea "Bonjour, Voici le lien pour télécharger votre facture : https://superhote.com/a…" at bounding box center [372, 296] width 256 height 50
type textarea "Bonjour, Voici le lien pour télécharger votre facture : https://superhote.com/a…"
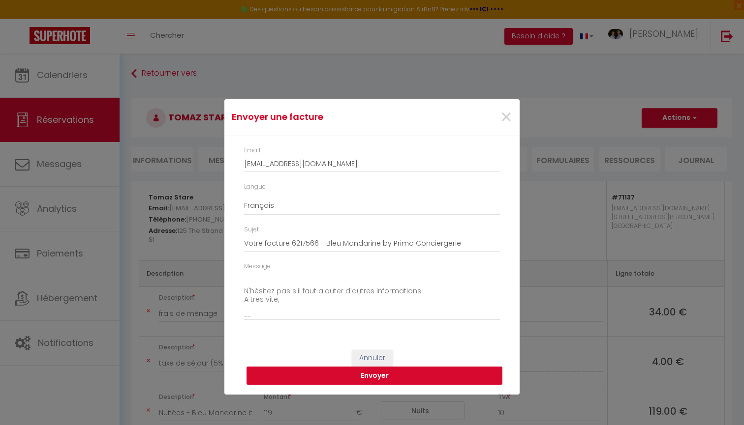
click at [386, 371] on button "Envoyer" at bounding box center [374, 376] width 256 height 19
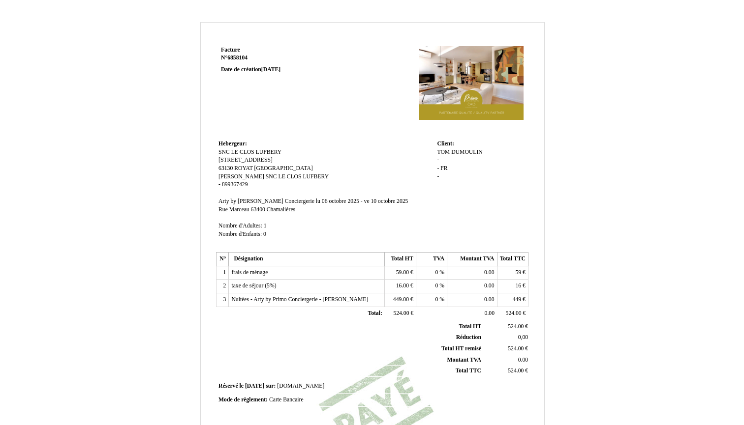
click at [458, 152] on span "DUMOULIN" at bounding box center [466, 152] width 31 height 6
click at [589, 179] on div "Facture Facture N° 6858104 6858104 Date de création 30 September 2025 Hebergeur…" at bounding box center [372, 307] width 575 height 571
click at [453, 157] on div "TOM TOM DUMOULIN DUMOULIN - - FR FR -" at bounding box center [481, 169] width 89 height 41
click at [470, 151] on span "DUMOULIN" at bounding box center [466, 152] width 31 height 6
drag, startPoint x: 477, startPoint y: 160, endPoint x: 427, endPoint y: 160, distance: 49.7
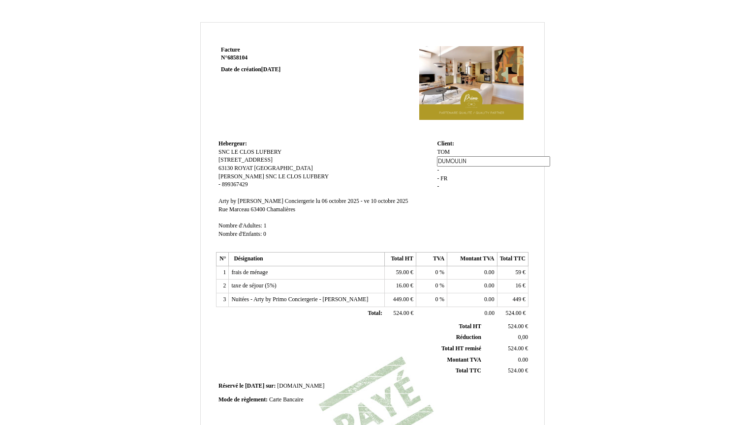
click at [427, 160] on tr "Hebergeur: Hebergeur: SNC LE CLOS LUFBERY SNC LE CLOS LUFBERY 54 Avenue du Belv…" at bounding box center [372, 194] width 312 height 112
click at [446, 152] on span "TOM" at bounding box center [443, 152] width 13 height 6
click at [439, 152] on input "TOM" at bounding box center [493, 154] width 113 height 10
type input "CARBURE TECHNOLOGIES"
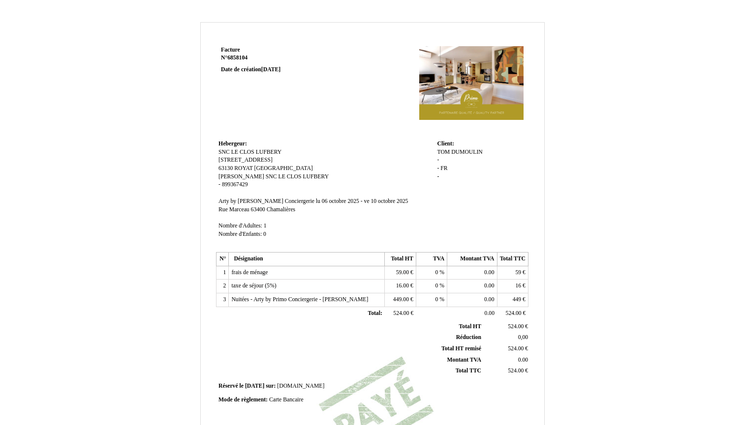
click at [454, 162] on div "TOM TOM DUMOULIN DUMOULIN - - FR FR -" at bounding box center [481, 169] width 89 height 41
click at [438, 159] on span "DUMOULIN" at bounding box center [452, 160] width 31 height 6
click at [482, 163] on input "DUMOULIN" at bounding box center [493, 161] width 113 height 10
type input "DUMOULIN Tom"
click at [445, 177] on span "FR" at bounding box center [443, 179] width 7 height 6
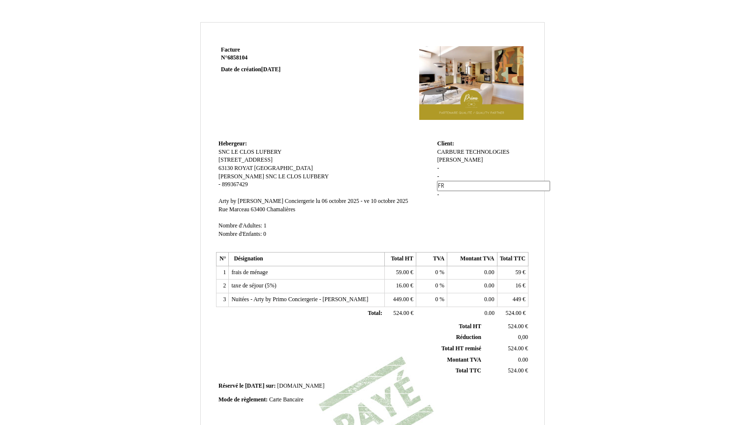
click at [477, 213] on td "Client: Client: CARBURE TECHNOLOGIES CARBURE TECHNOLOGIES DUMOULIN Tom DUMOULIN…" at bounding box center [480, 194] width 93 height 112
click at [583, 208] on div "Facture Facture N° 6858104 6858104 Date de création 30 September 2025 Hebergeur…" at bounding box center [372, 307] width 575 height 571
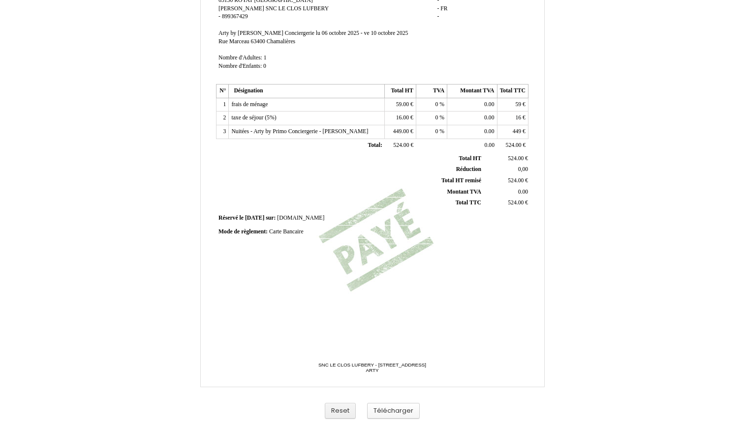
scroll to position [168, 0]
click at [402, 412] on button "Télécharger" at bounding box center [393, 411] width 53 height 16
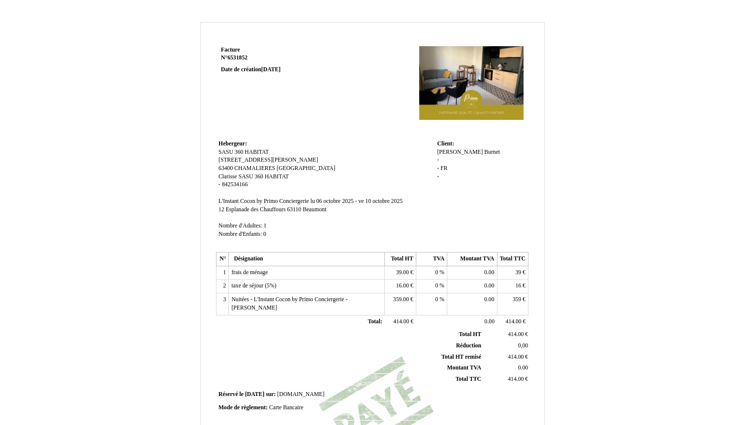
click at [478, 152] on div "Thomas Thomas Burnet Burnet - - FR FR -" at bounding box center [481, 169] width 89 height 41
click at [474, 152] on div "Thomas Thomas Burnet Burnet - - FR FR -" at bounding box center [481, 169] width 89 height 41
click at [484, 152] on span "Burnet" at bounding box center [492, 152] width 16 height 6
click at [446, 152] on span "[PERSON_NAME]" at bounding box center [460, 152] width 46 height 6
click at [0, 0] on input "[PERSON_NAME]" at bounding box center [0, 0] width 0 height 0
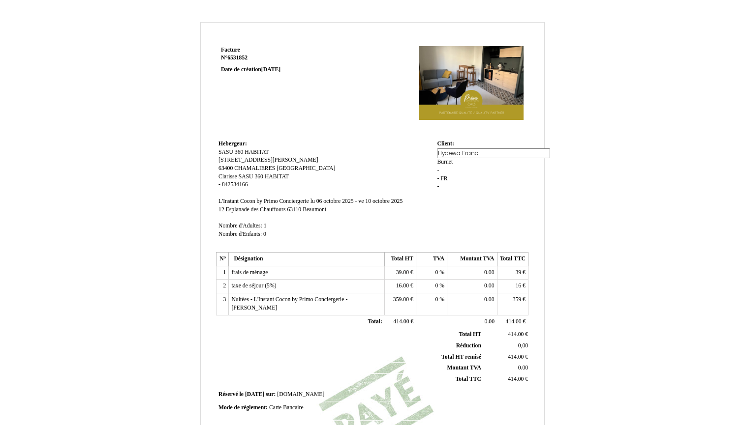
type input "Hydewa France"
click at [462, 167] on div "Thomas Thomas Burnet Burnet - - FR FR -" at bounding box center [481, 174] width 89 height 51
click at [452, 157] on span "Burnet" at bounding box center [445, 160] width 16 height 6
click at [447, 159] on input "Burnet" at bounding box center [493, 161] width 113 height 10
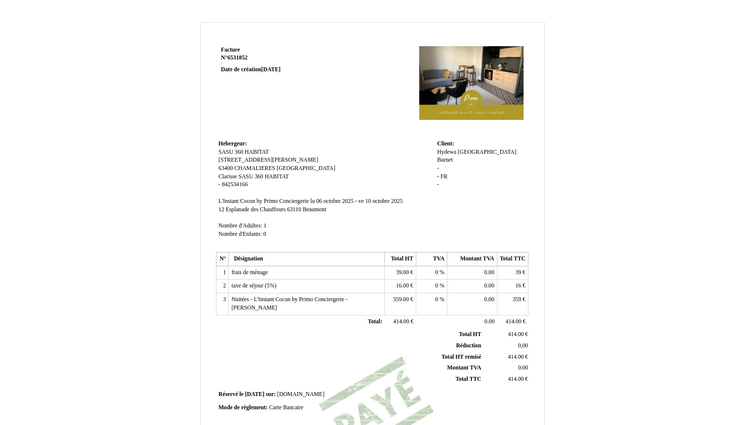
click at [472, 216] on td "Client: Client: Hydewa France Hydewa France Burnet Burnet - - FR FR -" at bounding box center [480, 194] width 93 height 112
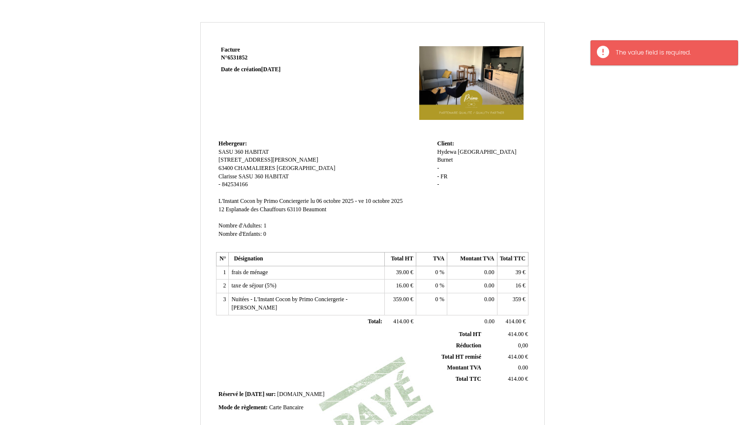
click at [452, 157] on span "Burnet" at bounding box center [445, 160] width 16 height 6
type input "B"
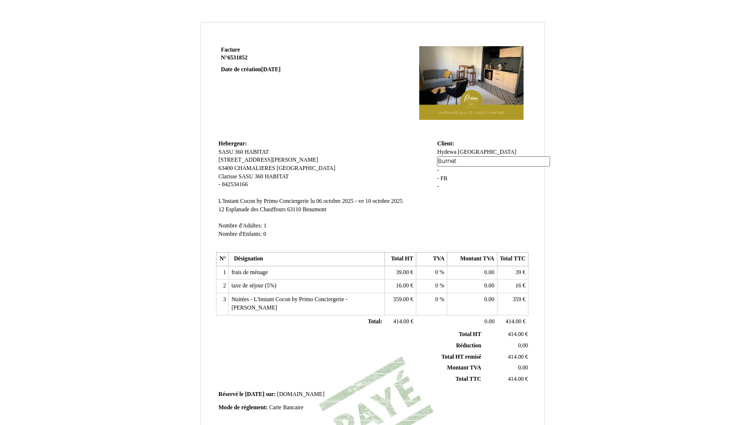
click at [548, 184] on div "Facture Facture N° 6531852 6531852 Date de création 21 August 2025 Hebergeur: H…" at bounding box center [372, 307] width 575 height 571
click at [462, 159] on input "Burnet" at bounding box center [493, 161] width 113 height 10
click at [438, 161] on input "Burnet" at bounding box center [493, 161] width 113 height 10
click at [458, 158] on input "Burnet" at bounding box center [493, 161] width 113 height 10
type input "Burnet Thomas"
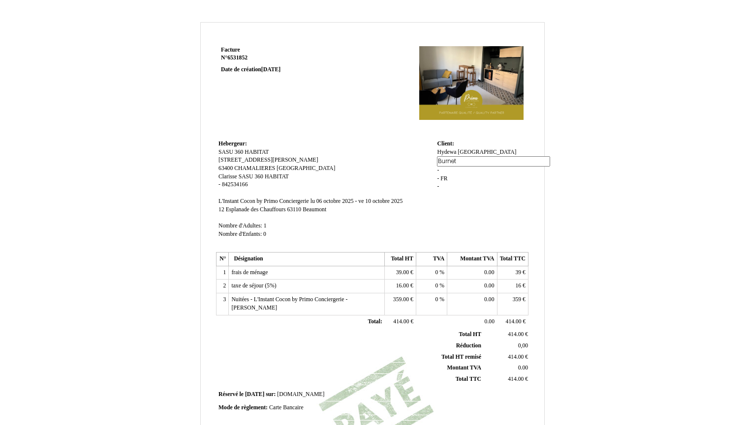
click at [615, 196] on div "Facture Facture N° 6531852 6531852 Date de création 21 August 2025 Hebergeur: H…" at bounding box center [372, 307] width 575 height 571
click at [608, 195] on div "Facture Facture N° 6531852 6531852 Date de création 21 August 2025 Hebergeur: H…" at bounding box center [372, 307] width 575 height 571
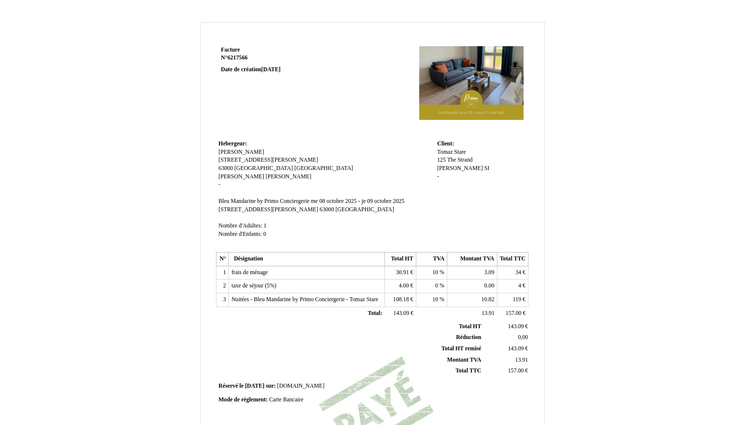
click at [450, 160] on span "125 The Strand" at bounding box center [454, 160] width 35 height 6
click at [459, 152] on span "Stare" at bounding box center [460, 152] width 12 height 6
click at [462, 160] on input "Stare" at bounding box center [493, 161] width 113 height 10
click at [449, 149] on span "Tomaz" at bounding box center [445, 152] width 16 height 6
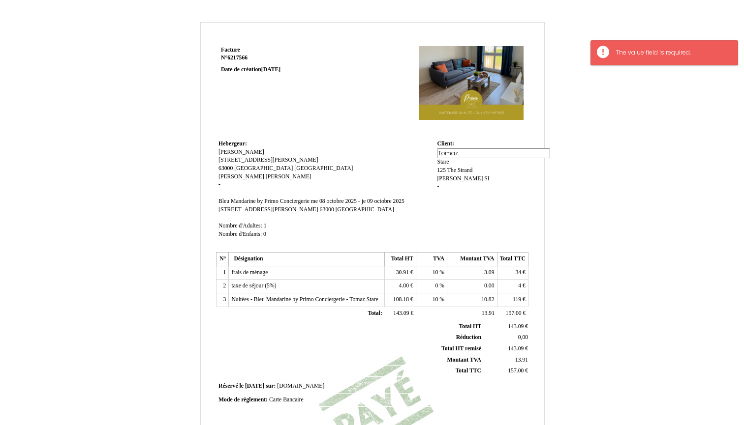
click at [448, 153] on input "Tomaz" at bounding box center [493, 154] width 113 height 10
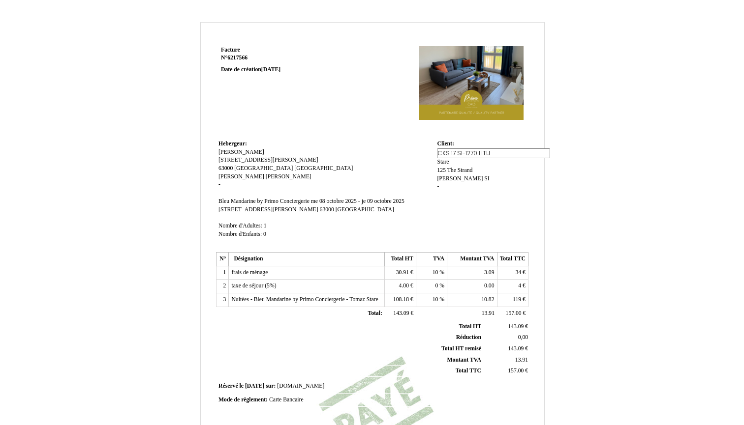
type input "CKS 17 SI-1270 LITIJA"
click at [456, 163] on div "Tomaz Tomaz Stare Stare 125 The Strand 125 The Strand Parnell Parnell SI SI -" at bounding box center [481, 174] width 89 height 51
click at [464, 170] on div "CKS 17 SI-1270 LITIJA CKS 17 SI-1270 LITIJA Stare Stare 125 The Strand 125 The …" at bounding box center [481, 169] width 89 height 41
click at [484, 166] on span "SI" at bounding box center [486, 168] width 5 height 6
type input "S"
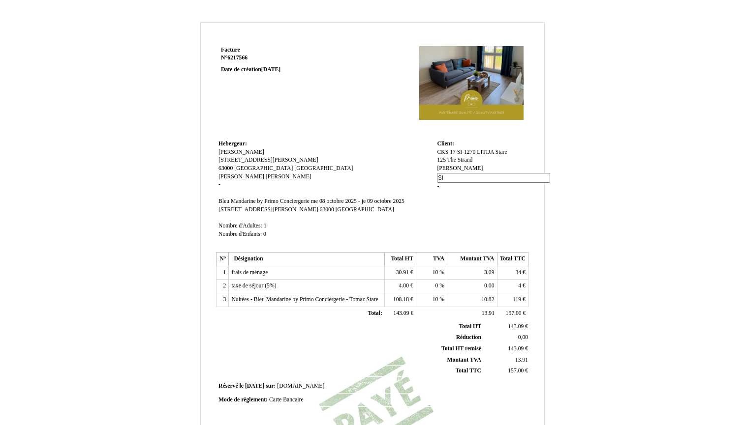
click at [449, 166] on span "[PERSON_NAME]" at bounding box center [460, 168] width 46 height 6
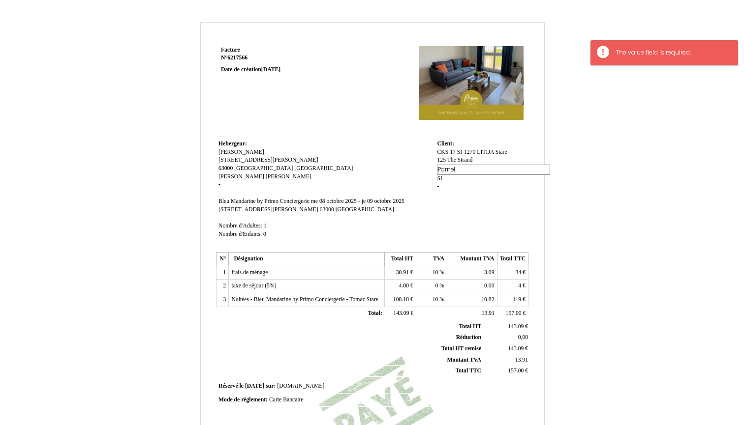
type input "Parne"
click at [509, 212] on td "Client: Client: CKS 17 SI-1270 LITIJA CKS 17 SI-1270 LITIJA Stare Stare 125 The…" at bounding box center [480, 194] width 93 height 112
click at [439, 159] on span "125 The Strand" at bounding box center [454, 160] width 35 height 6
click at [444, 159] on input "125 The Strand" at bounding box center [493, 161] width 113 height 10
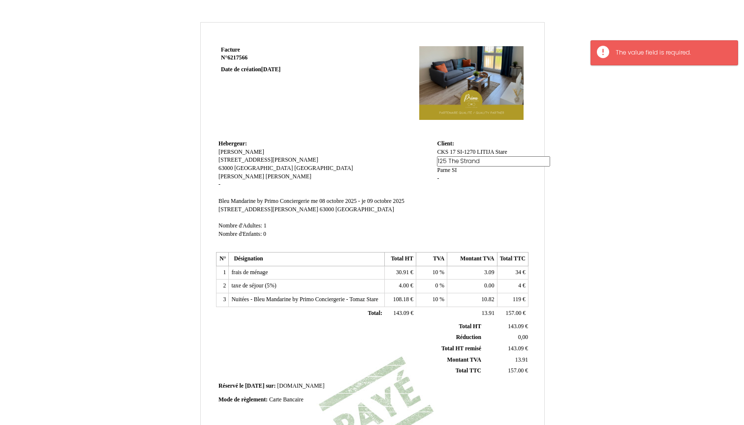
click at [444, 159] on input "125 The Strand" at bounding box center [493, 161] width 113 height 10
type input "/"
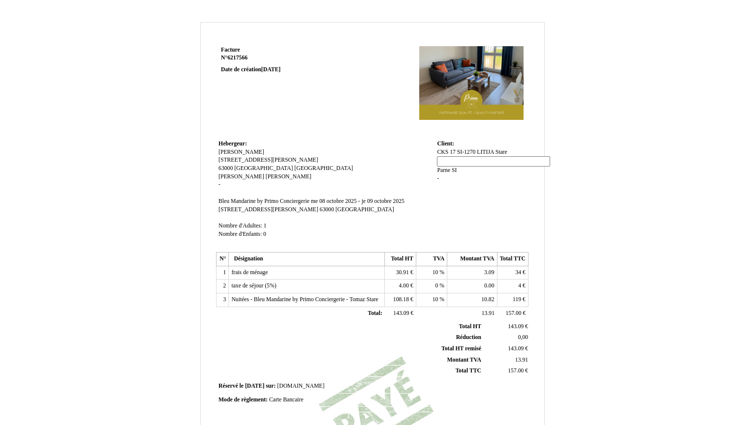
type input "."
click at [449, 167] on span "Parne" at bounding box center [443, 170] width 13 height 6
click at [448, 168] on input "Parne" at bounding box center [493, 170] width 113 height 10
type input "."
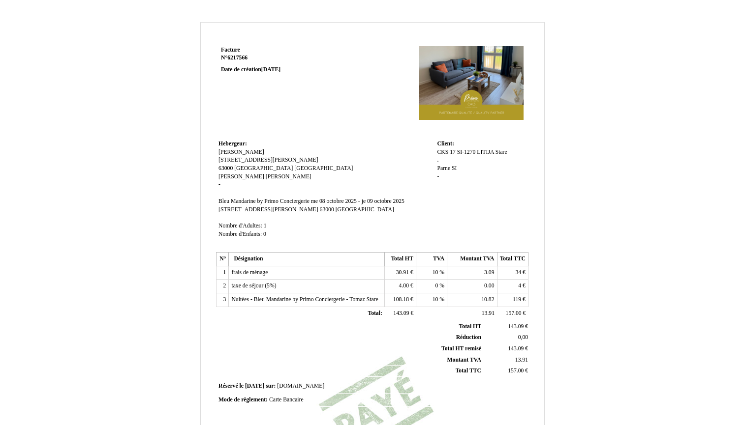
click at [453, 179] on div "CKS 17 SI-1270 LITIJA CKS 17 SI-1270 LITIJA Stare Stare . . Parne Parne SI SI -" at bounding box center [481, 169] width 89 height 41
click at [446, 168] on div "CKS 17 SI-1270 LITIJA CKS 17 SI-1270 LITIJA Stare Stare . . . . SI SI -" at bounding box center [481, 169] width 89 height 41
click at [445, 168] on div "CKS 17 SI-1270 LITIJA CKS 17 SI-1270 LITIJA Stare Stare . . . . SI SI -" at bounding box center [481, 169] width 89 height 41
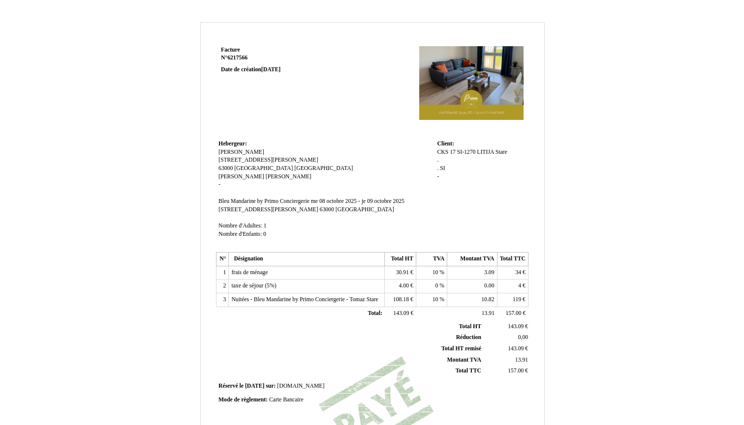
click at [442, 167] on span "SI" at bounding box center [442, 168] width 5 height 6
type input "S"
type input "."
click at [469, 185] on div "CKS 17 SI-1270 LITIJA CKS 17 SI-1270 LITIJA Stare Stare . . . . SI SI -" at bounding box center [481, 174] width 89 height 51
click at [502, 152] on span "Stare" at bounding box center [501, 152] width 12 height 6
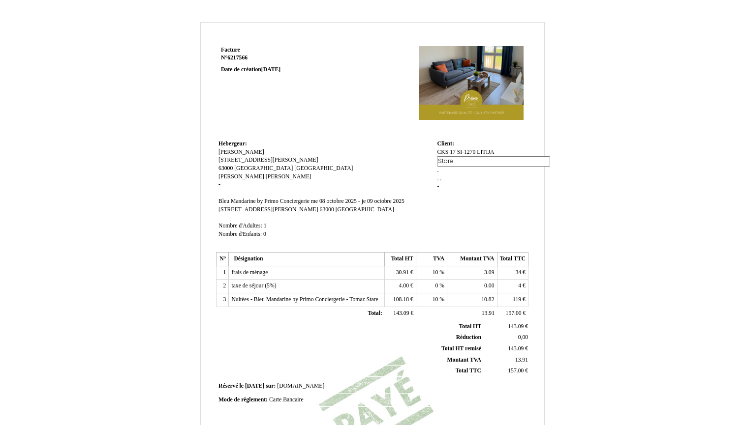
click at [444, 161] on input "Stare" at bounding box center [493, 161] width 113 height 10
type input "."
click at [469, 206] on td "Client: Client: CKS 17 SI-1270 LITIJA CKS 17 SI-1270 LITIJA Stare Stare . . . .…" at bounding box center [480, 194] width 93 height 112
